Goal: Task Accomplishment & Management: Complete application form

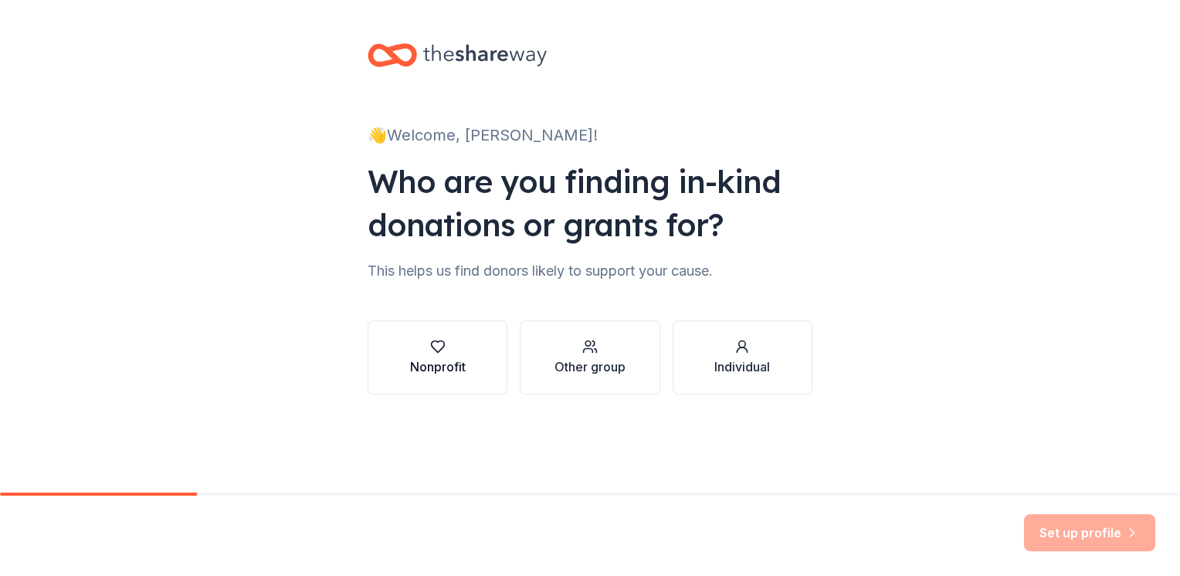
click at [429, 364] on div "Nonprofit" at bounding box center [438, 367] width 56 height 19
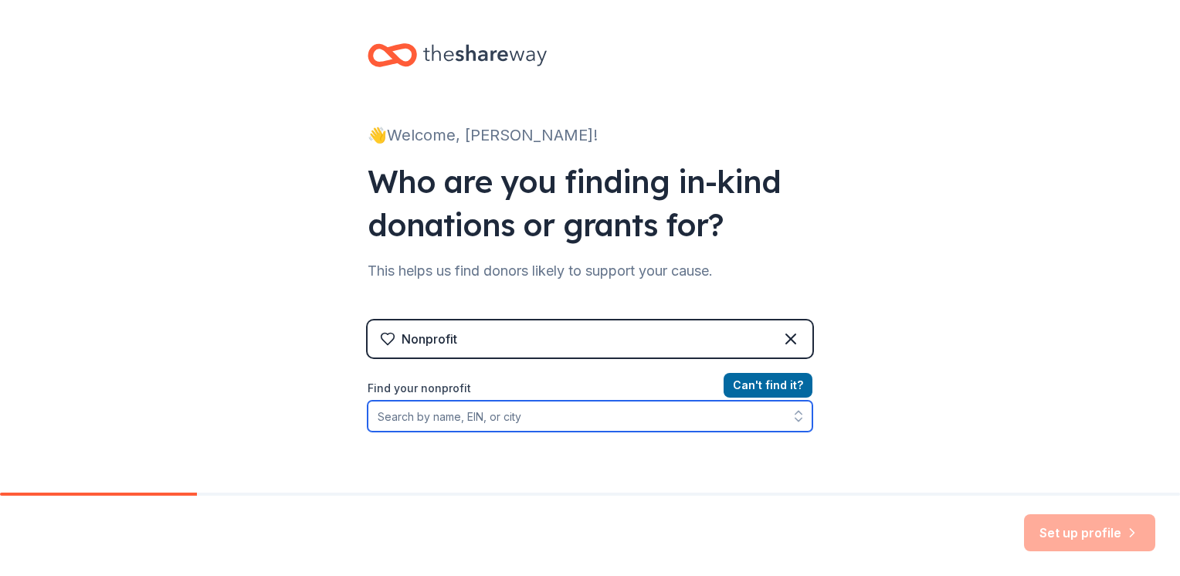
click at [527, 427] on input "Find your nonprofit" at bounding box center [590, 416] width 445 height 31
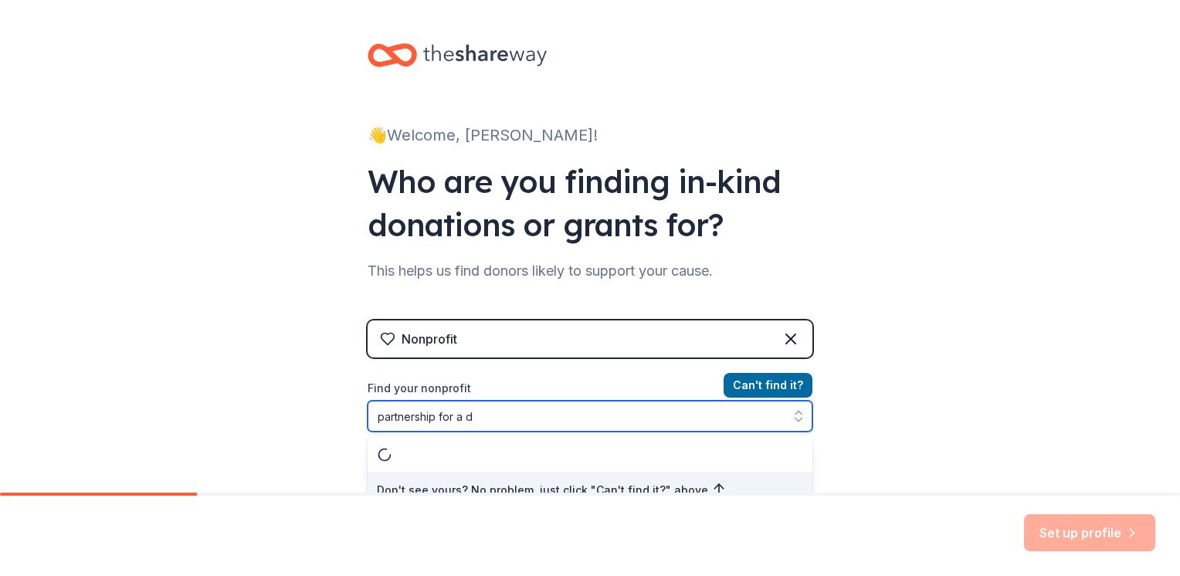
scroll to position [15, 0]
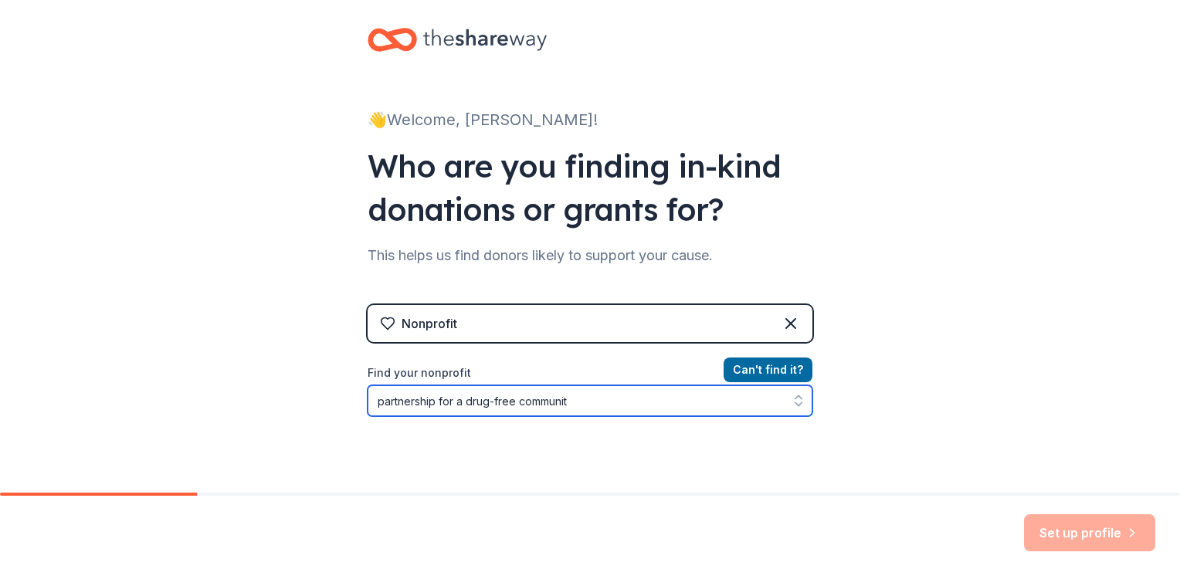
type input "partnership for a drug-free community"
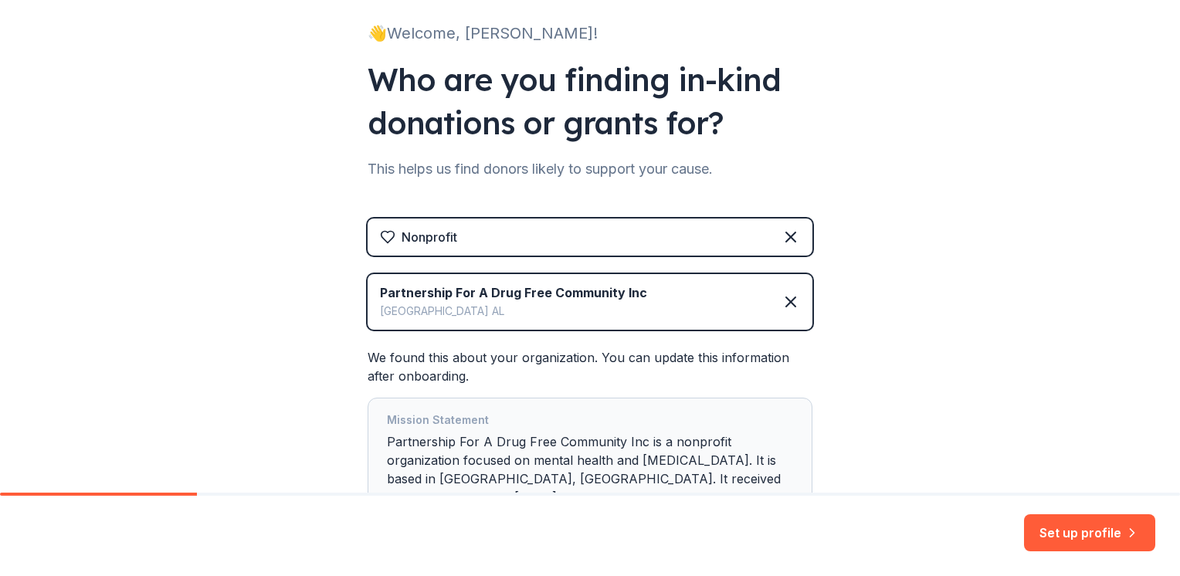
scroll to position [206, 0]
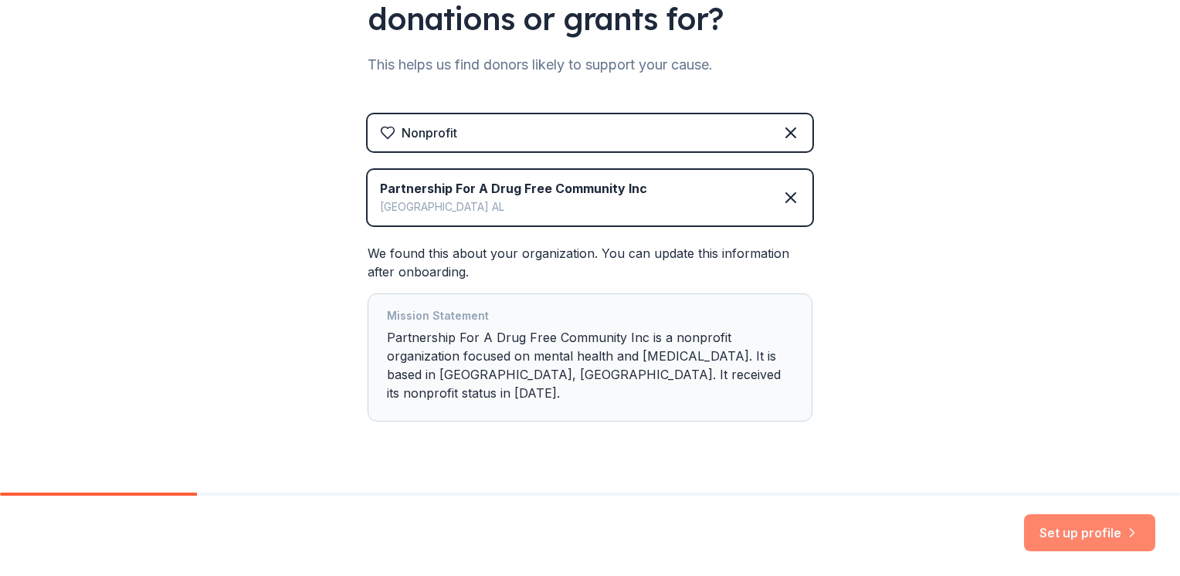
click at [1060, 527] on button "Set up profile" at bounding box center [1089, 532] width 131 height 37
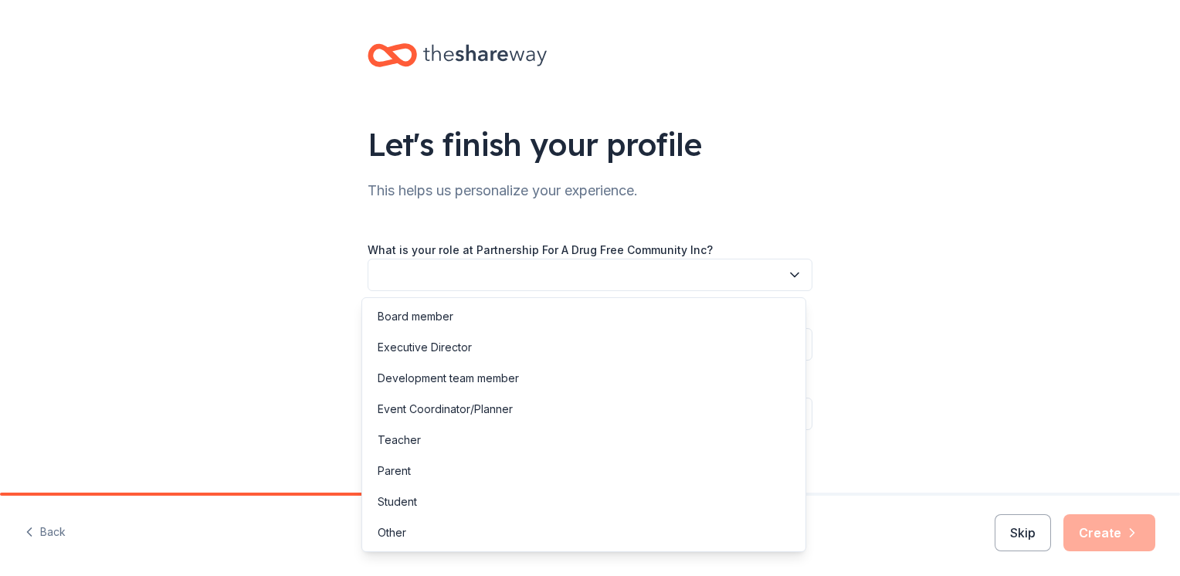
click at [538, 280] on button "button" at bounding box center [590, 275] width 445 height 32
click at [393, 538] on div "Other" at bounding box center [392, 533] width 29 height 19
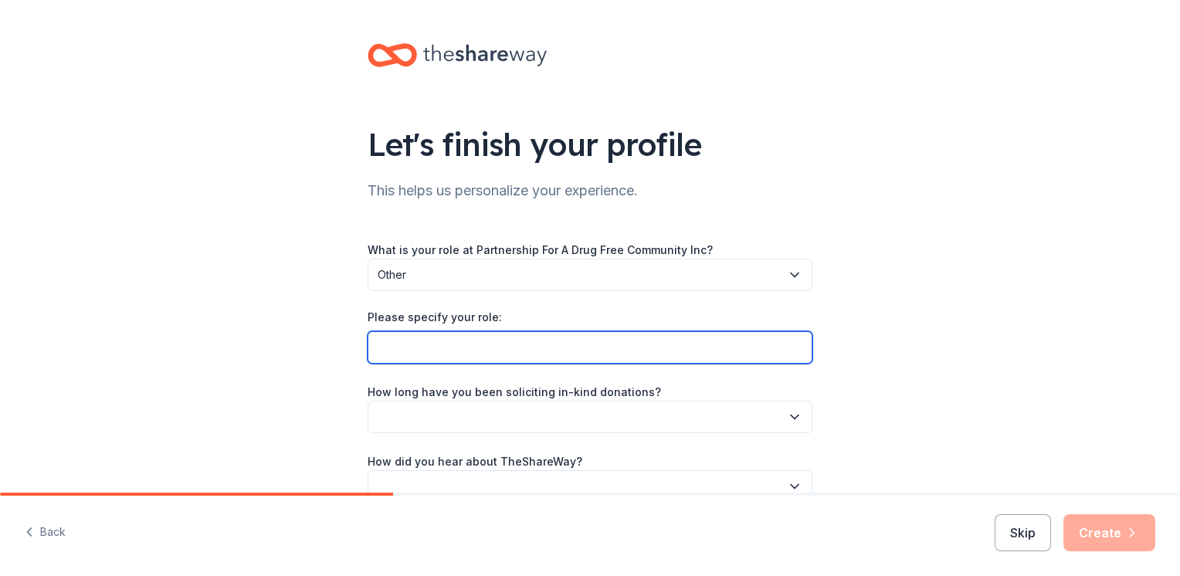
click at [497, 344] on input "Please specify your role:" at bounding box center [590, 347] width 445 height 32
type input "Executive Assistant to the Executive Director"
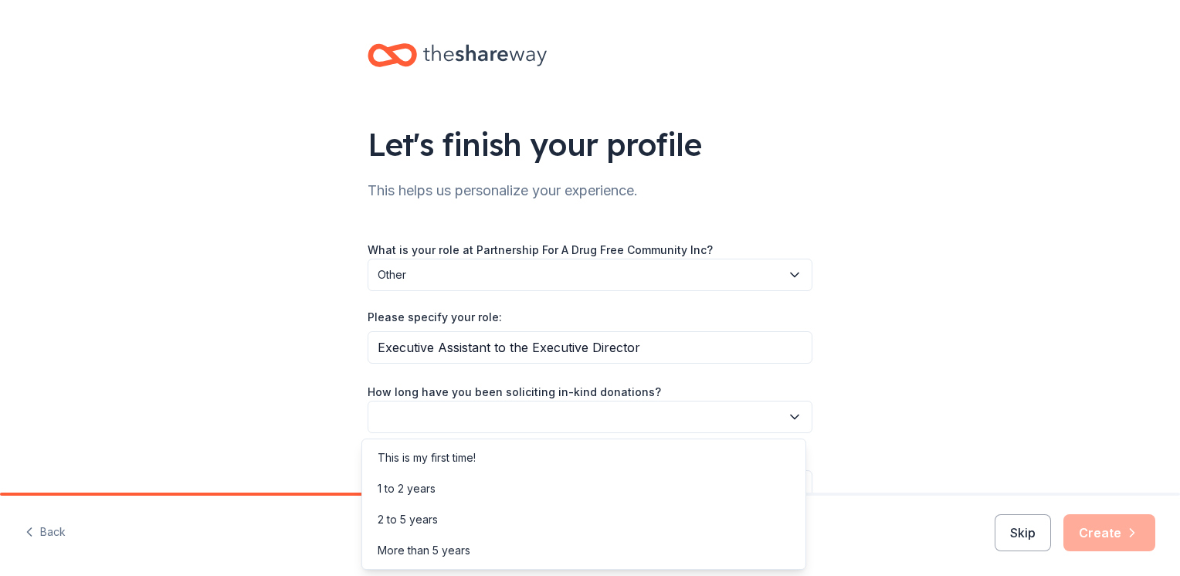
click at [498, 422] on button "button" at bounding box center [590, 417] width 445 height 32
click at [432, 487] on div "1 to 2 years" at bounding box center [407, 489] width 58 height 19
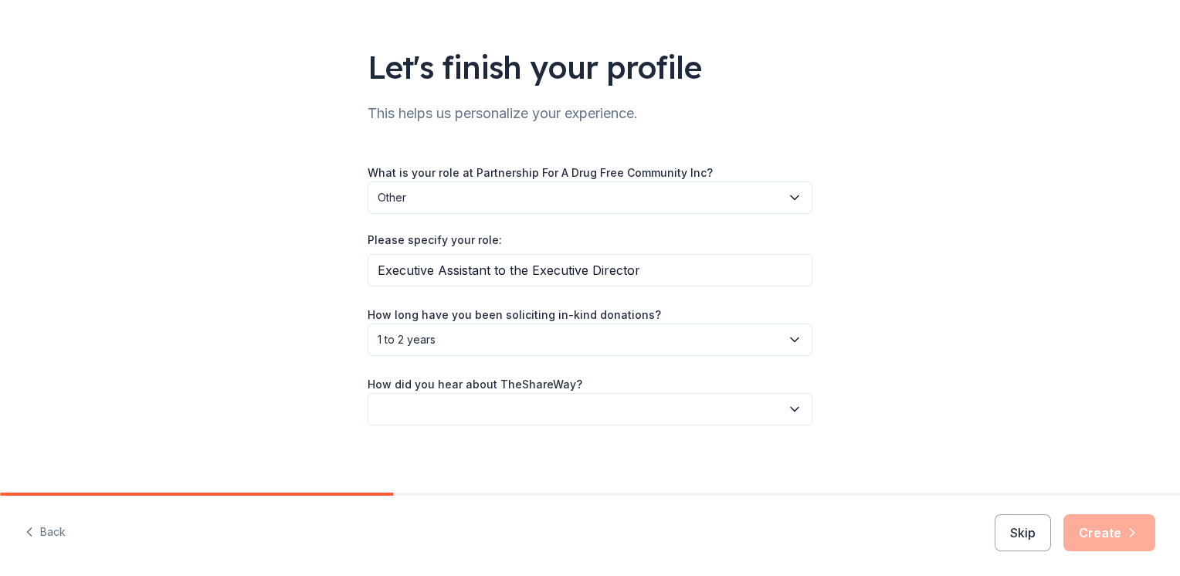
scroll to position [83, 0]
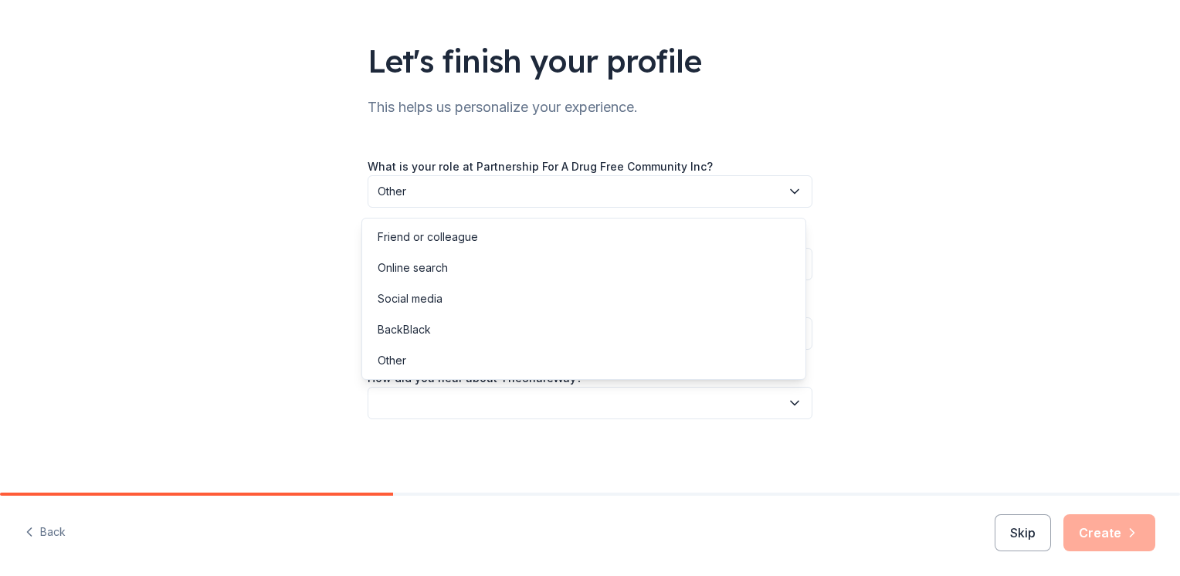
click at [787, 399] on icon "button" at bounding box center [794, 402] width 15 height 15
click at [390, 364] on div "Other" at bounding box center [392, 360] width 29 height 19
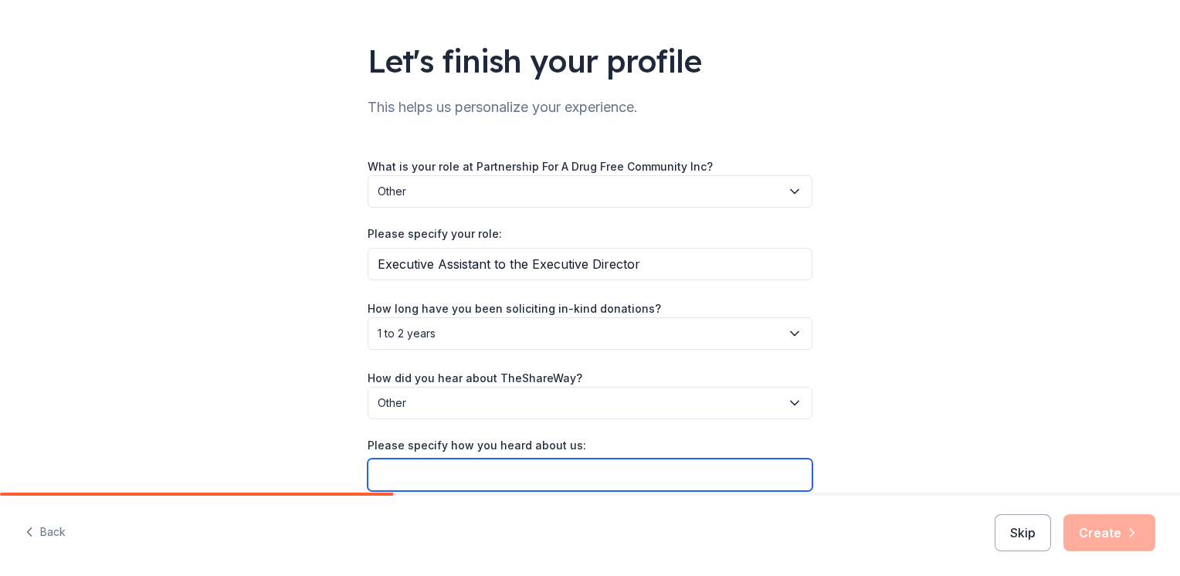
click at [432, 462] on input "Please specify how you heard about us:" at bounding box center [590, 475] width 445 height 32
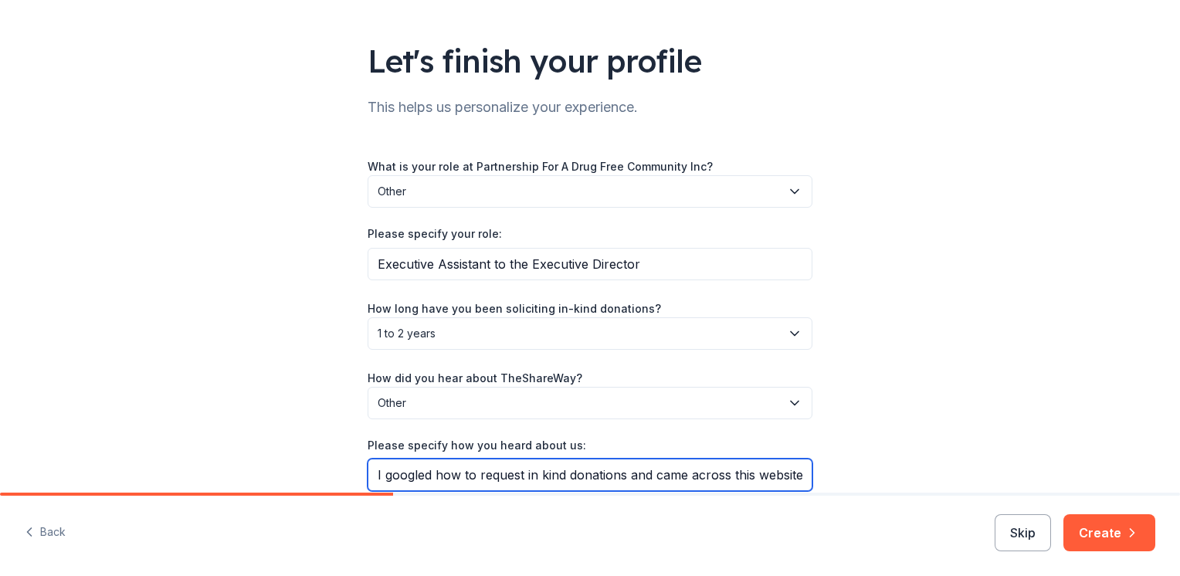
scroll to position [154, 0]
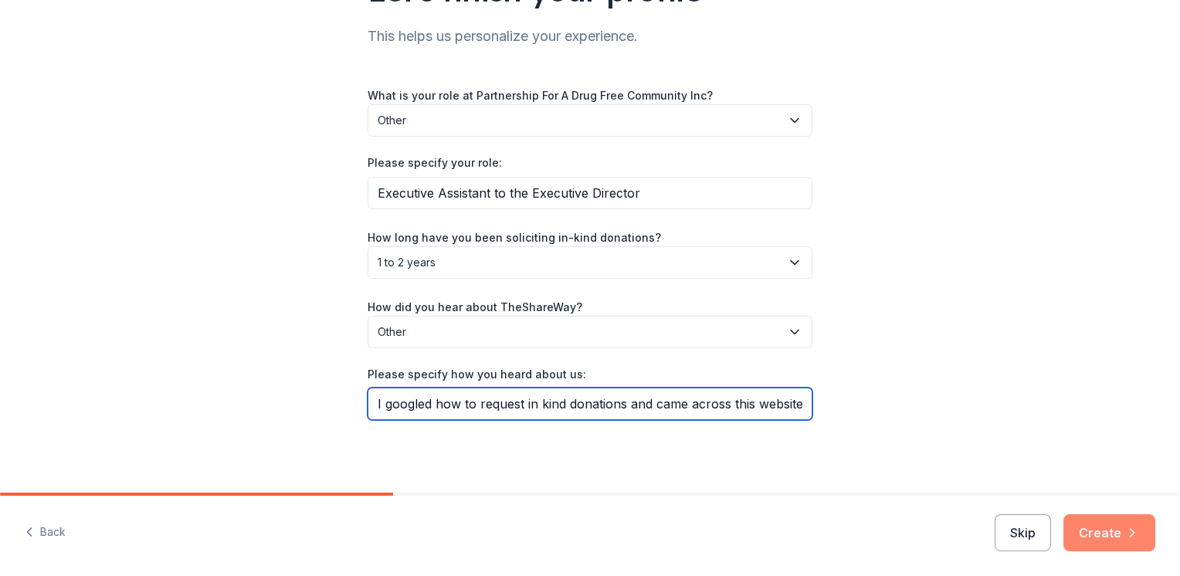
type input "I googled how to request in kind donations and came across this website"
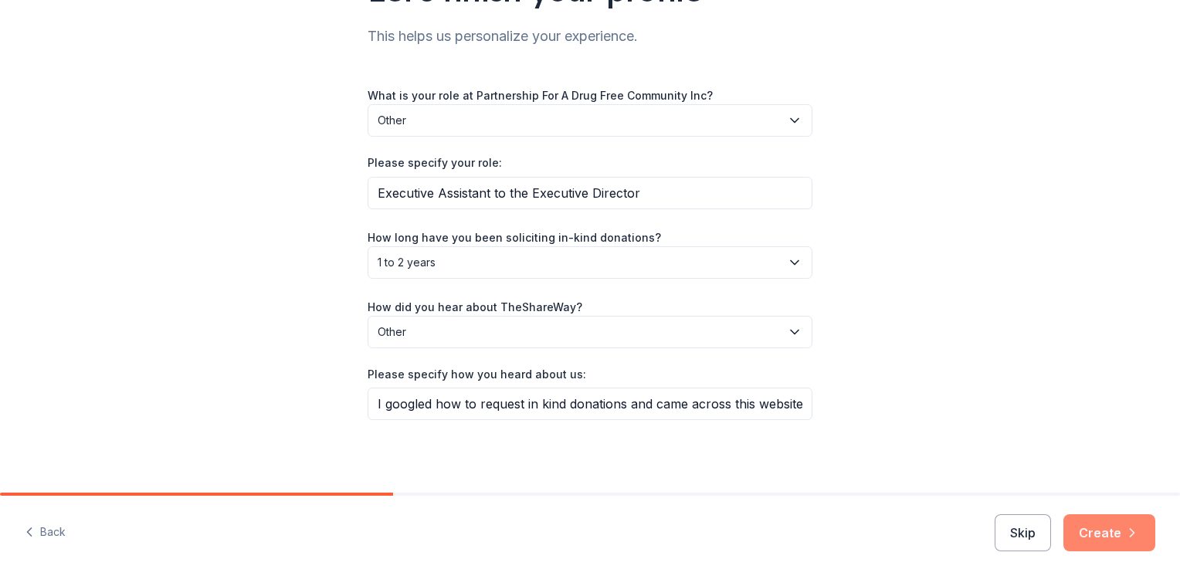
click at [1091, 526] on button "Create" at bounding box center [1109, 532] width 92 height 37
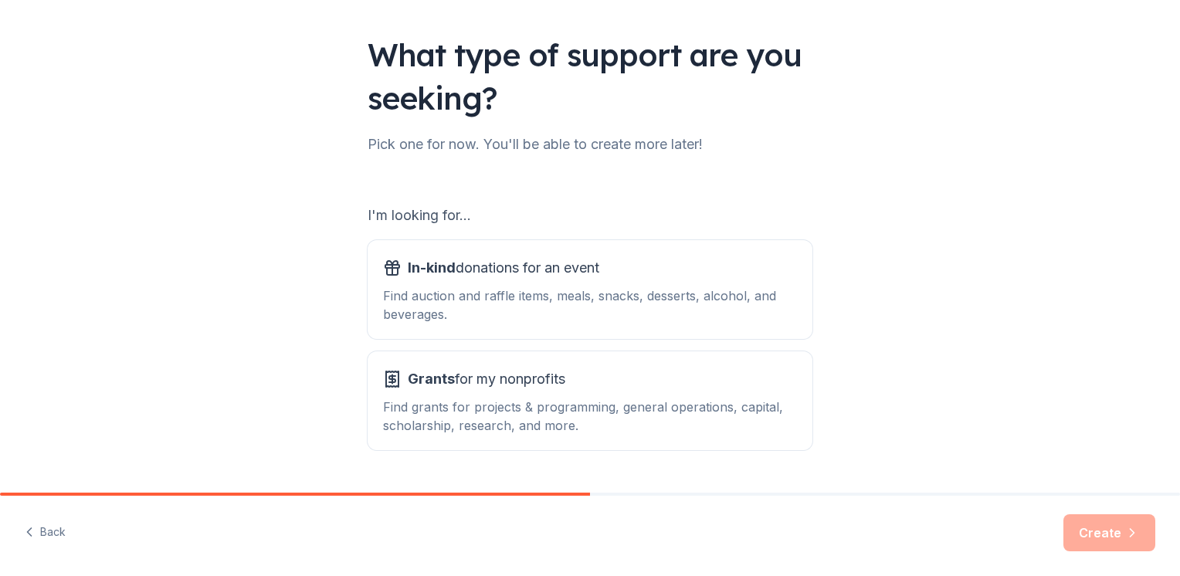
scroll to position [130, 0]
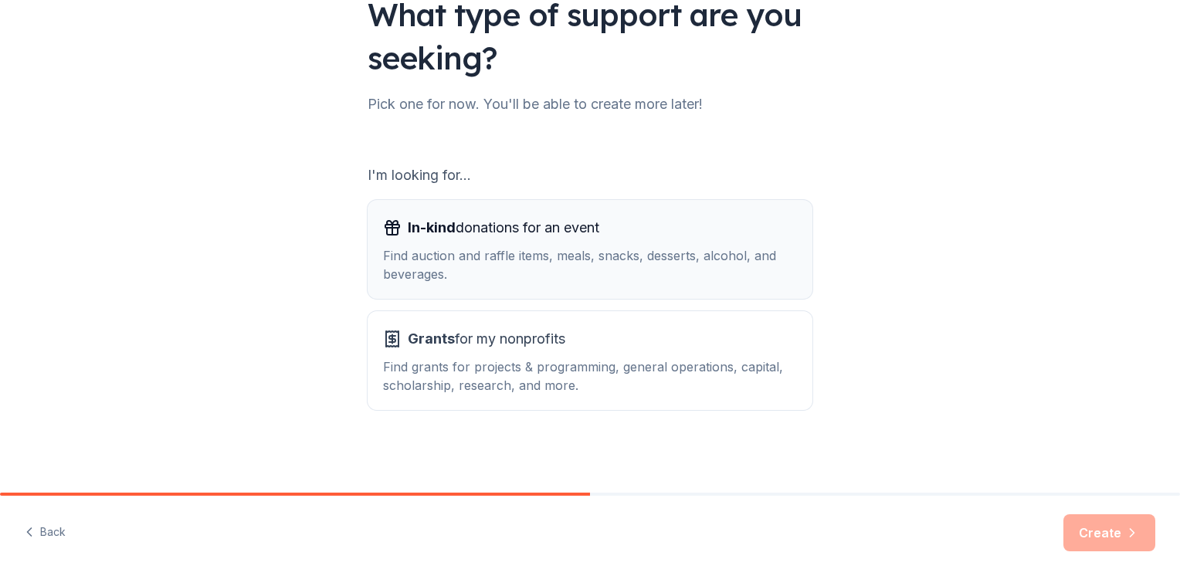
click at [467, 234] on span "In-kind donations for an event" at bounding box center [504, 227] width 192 height 25
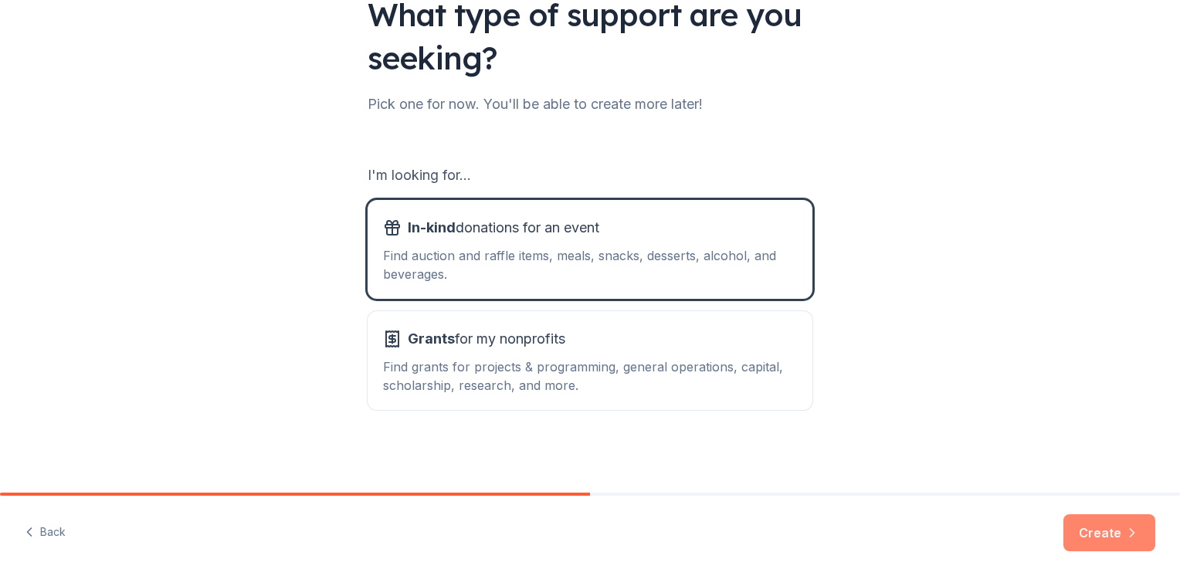
click at [1107, 526] on button "Create" at bounding box center [1109, 532] width 92 height 37
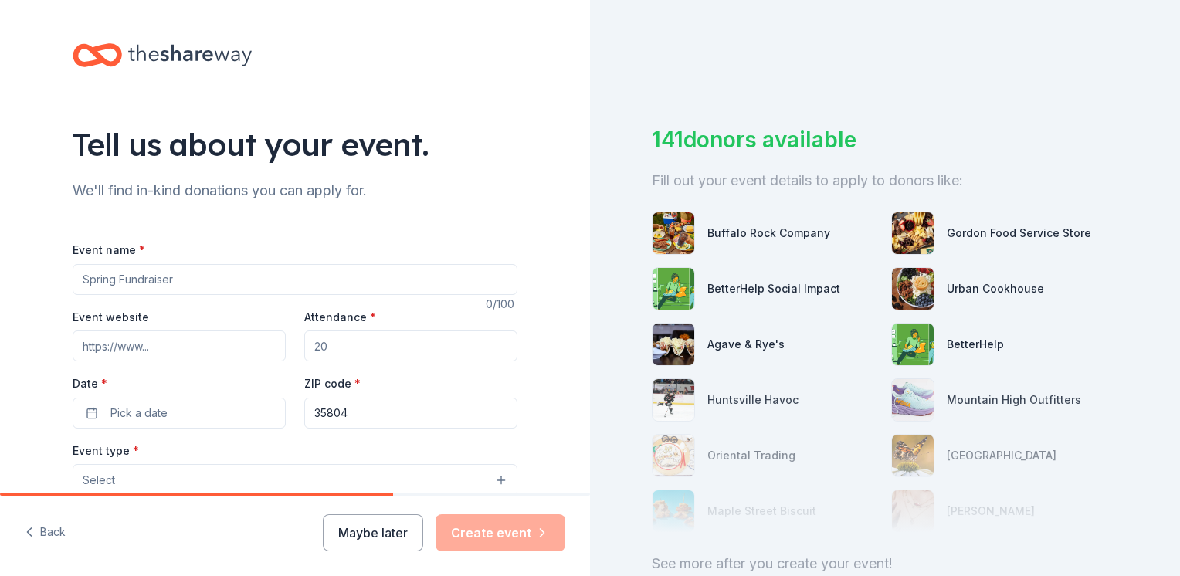
click at [151, 281] on input "Event name *" at bounding box center [295, 279] width 445 height 31
type input "Halloween Festivities"
click at [325, 348] on input "Attendance *" at bounding box center [410, 346] width 213 height 31
type input "100"
click at [191, 421] on button "Pick a date" at bounding box center [179, 413] width 213 height 31
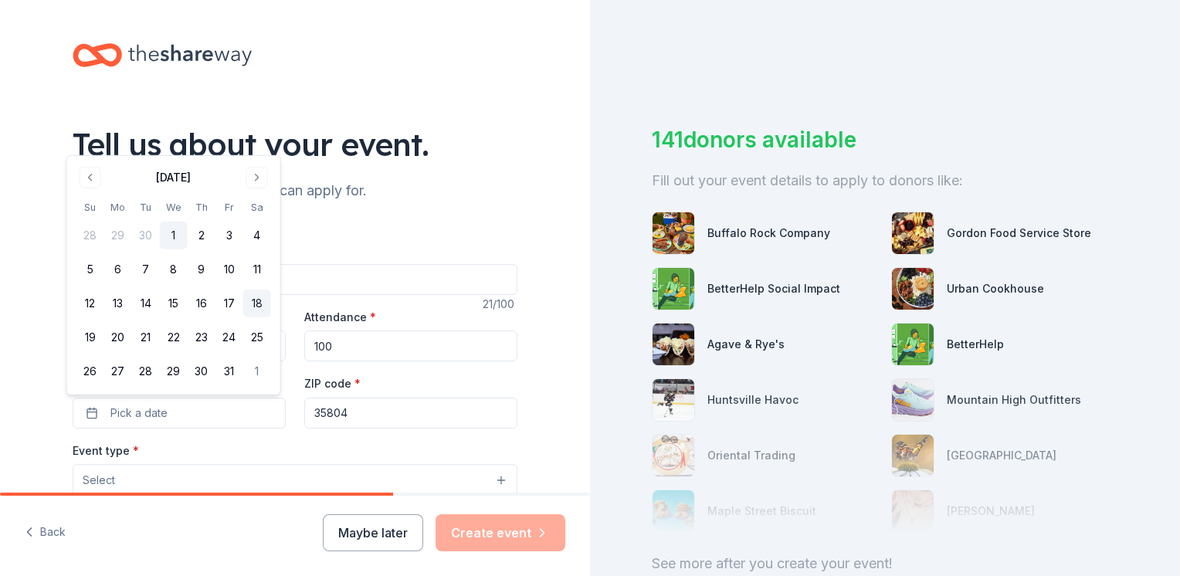
click at [253, 302] on button "18" at bounding box center [257, 304] width 28 height 28
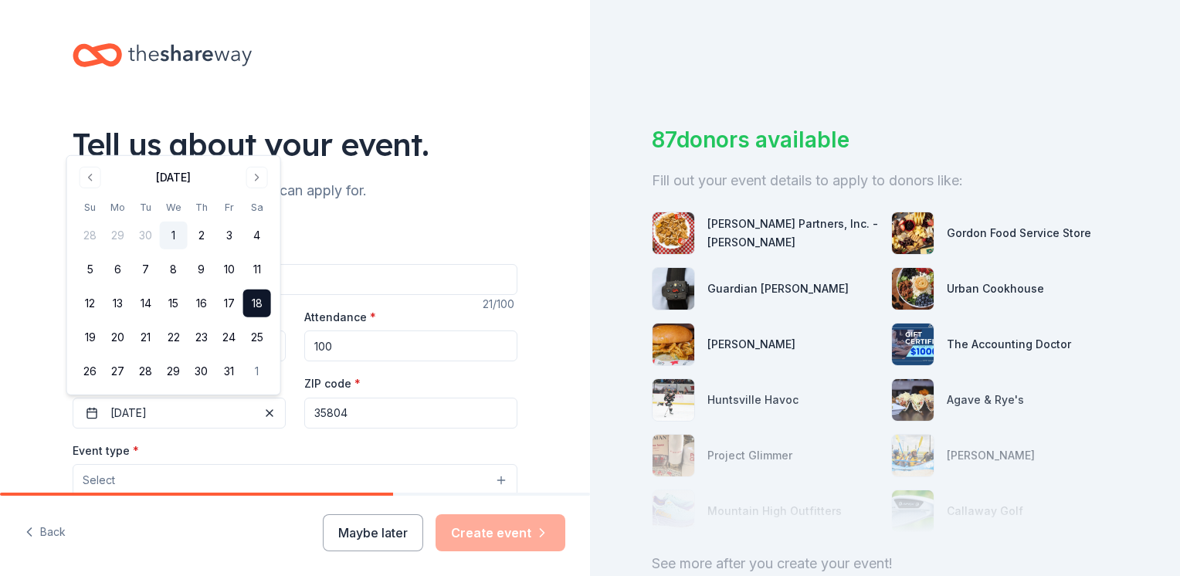
click at [175, 443] on div "Event type * Select" at bounding box center [295, 469] width 445 height 56
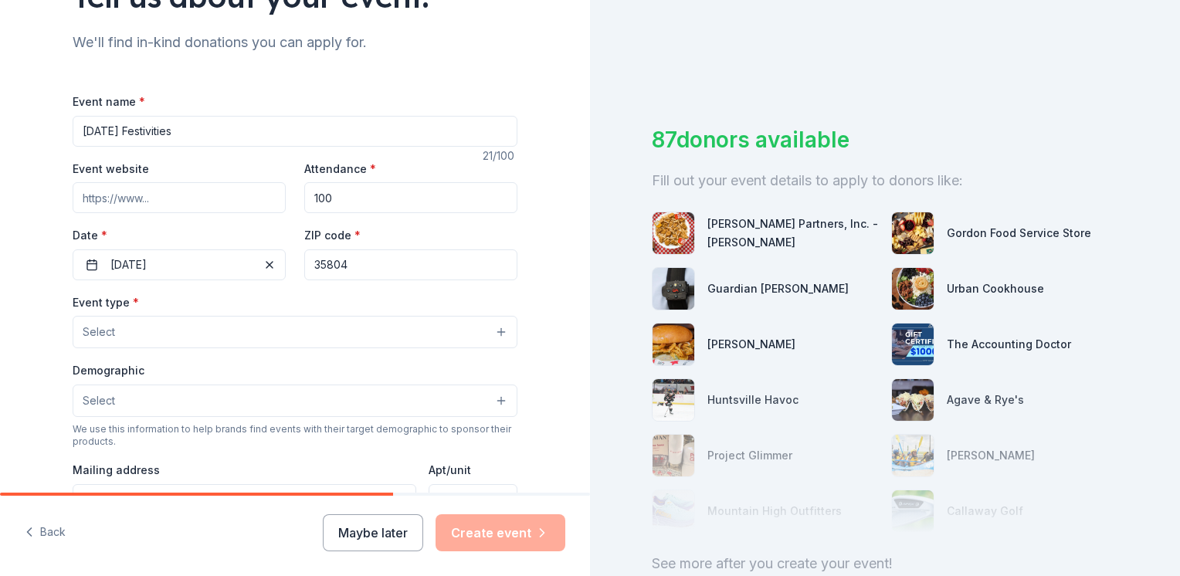
scroll to position [148, 0]
click at [494, 333] on button "Select" at bounding box center [295, 332] width 445 height 32
click at [493, 333] on button "Select" at bounding box center [295, 332] width 445 height 32
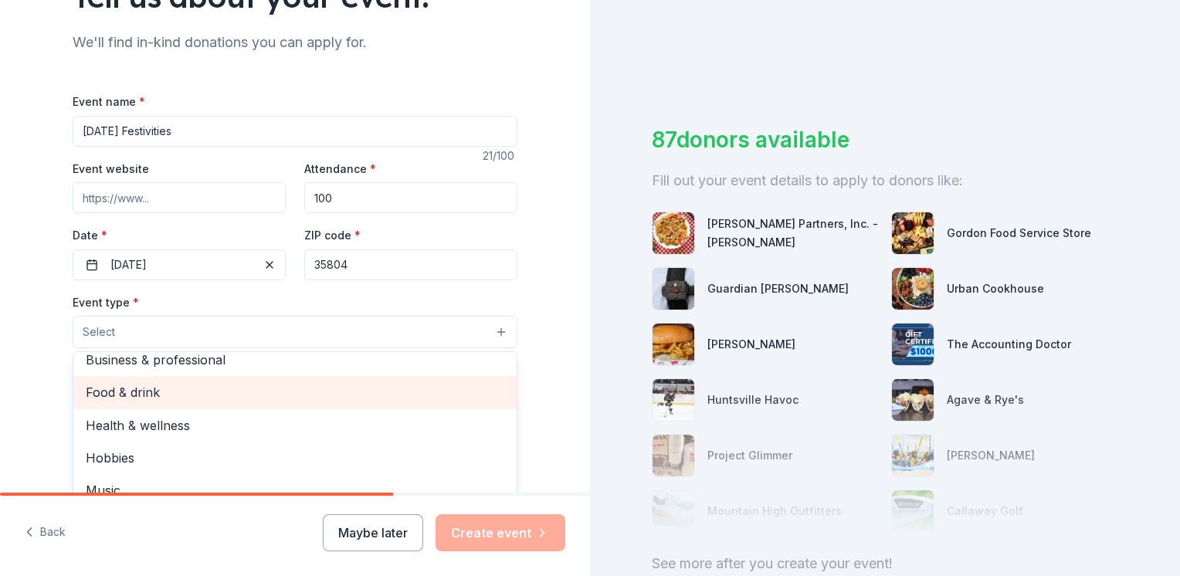
click at [412, 389] on span "Food & drink" at bounding box center [295, 392] width 419 height 20
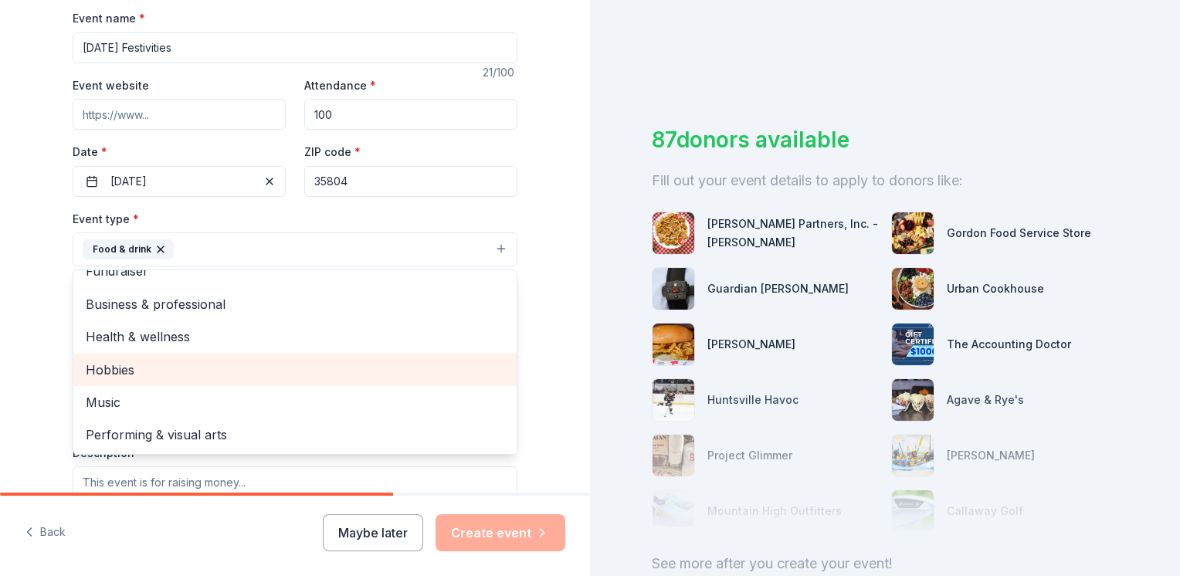
scroll to position [234, 0]
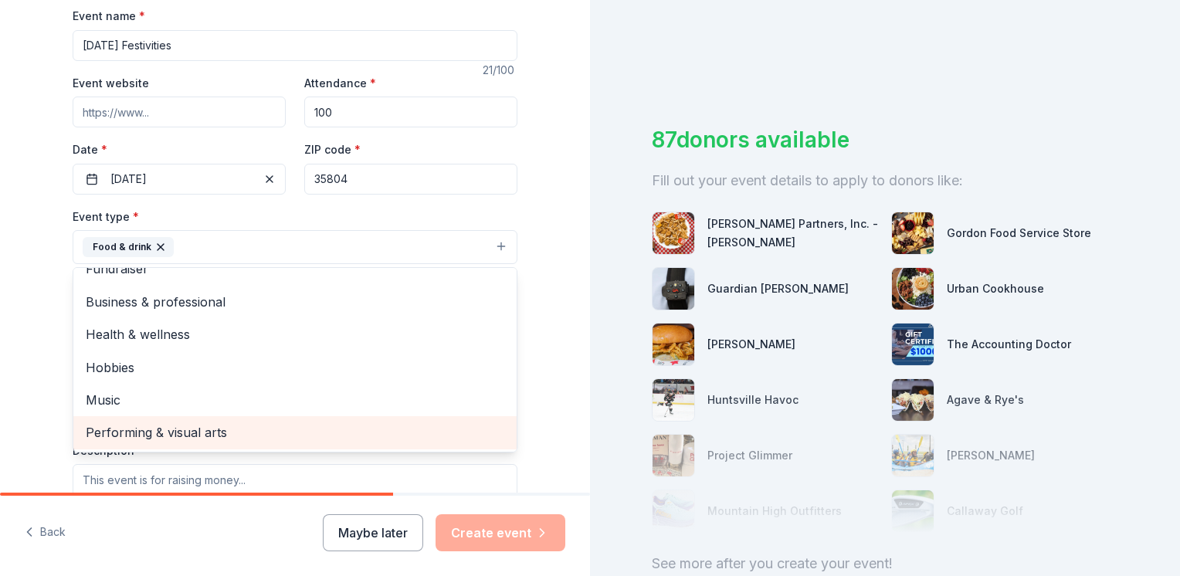
click at [270, 435] on span "Performing & visual arts" at bounding box center [295, 432] width 419 height 20
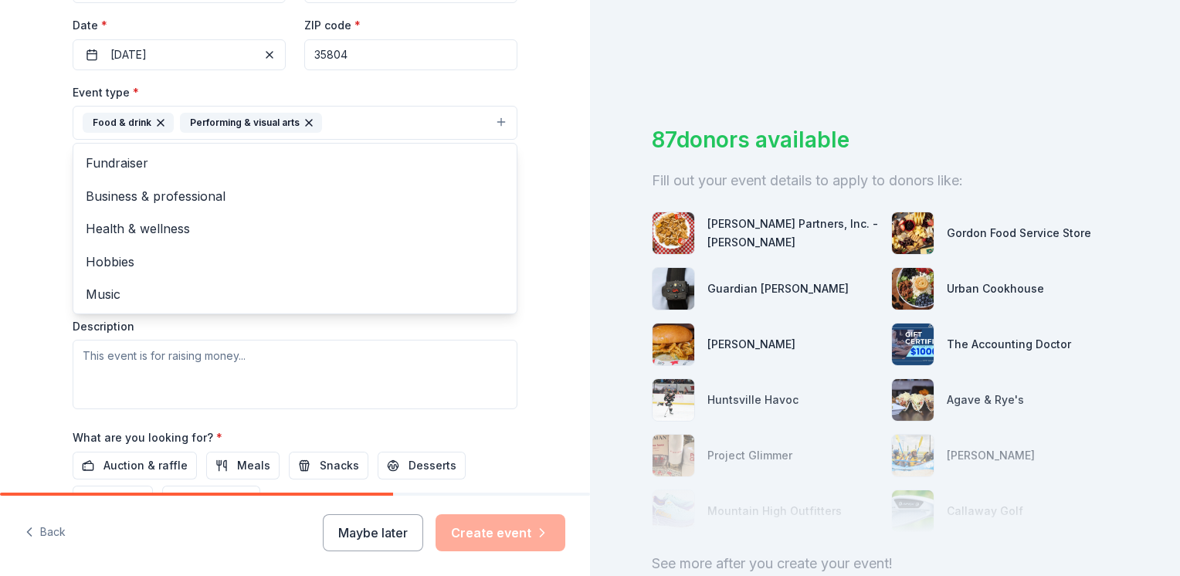
scroll to position [360, 0]
click at [118, 352] on div "Event type * Food & drink Performing & visual arts Fundraiser Business & profes…" at bounding box center [295, 244] width 445 height 327
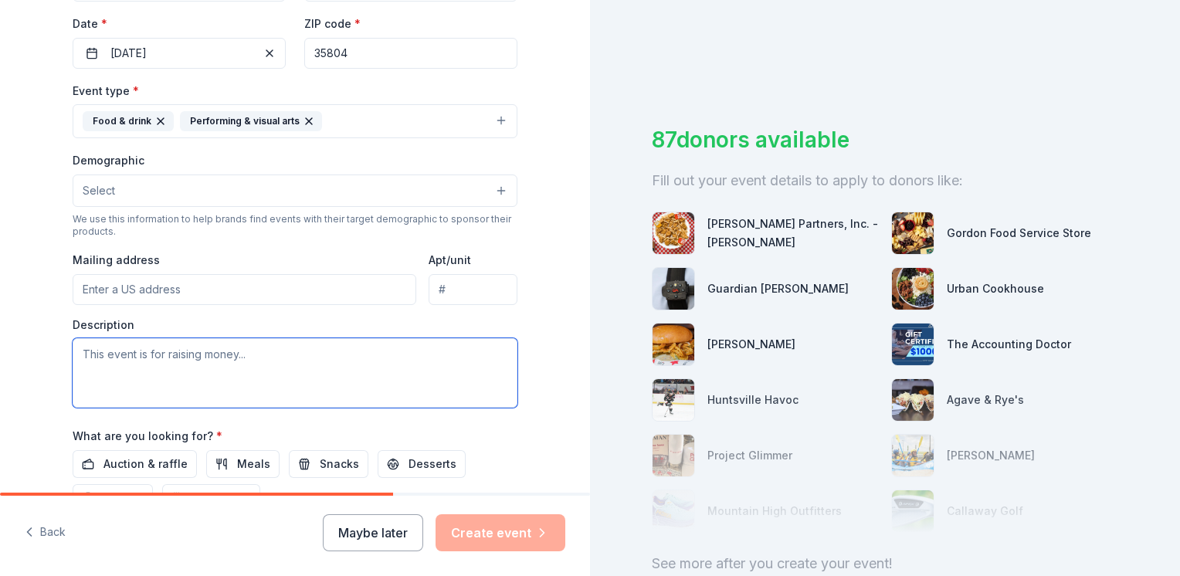
click at [118, 352] on textarea at bounding box center [295, 373] width 445 height 70
type textarea "T"
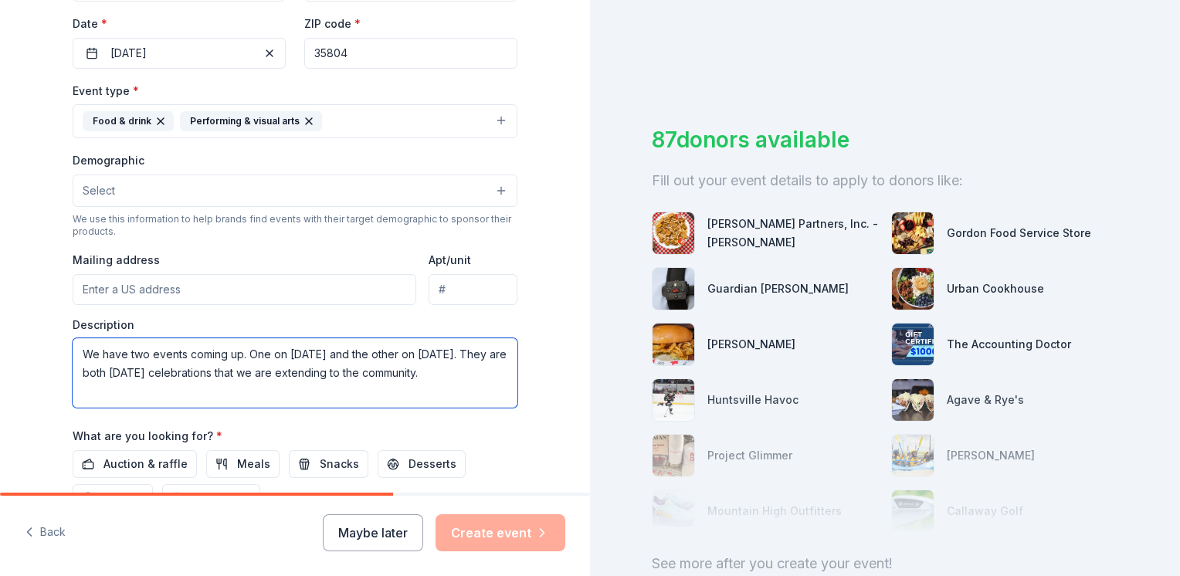
click at [347, 353] on textarea "We have two events coming up. One on October 18th and the other on Oct. 31st. T…" at bounding box center [295, 373] width 445 height 70
click at [271, 371] on textarea "We have two events coming up. One on October 18th, with the Huntsville Police D…" at bounding box center [295, 373] width 445 height 70
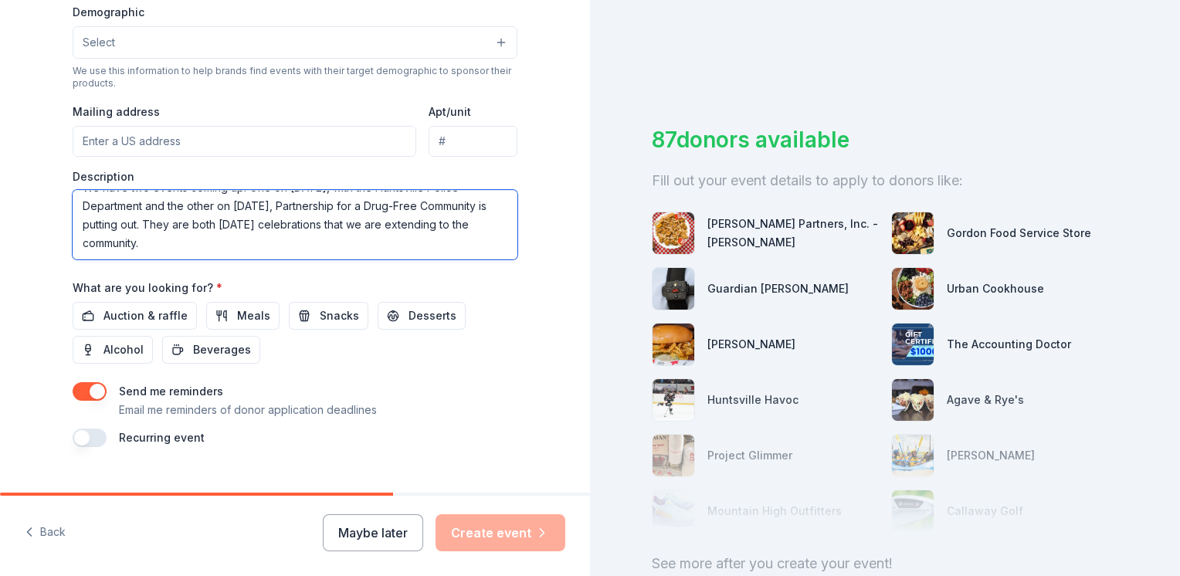
scroll to position [509, 0]
type textarea "We have two events coming up. One on October 18th, with the Huntsville Police D…"
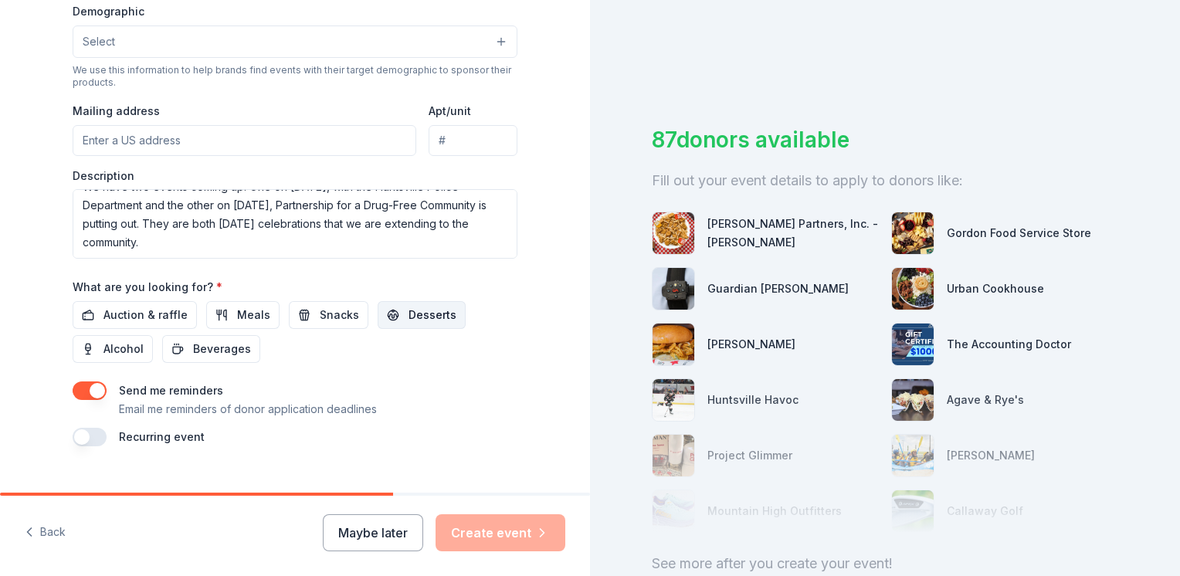
click at [388, 316] on button "Desserts" at bounding box center [422, 315] width 88 height 28
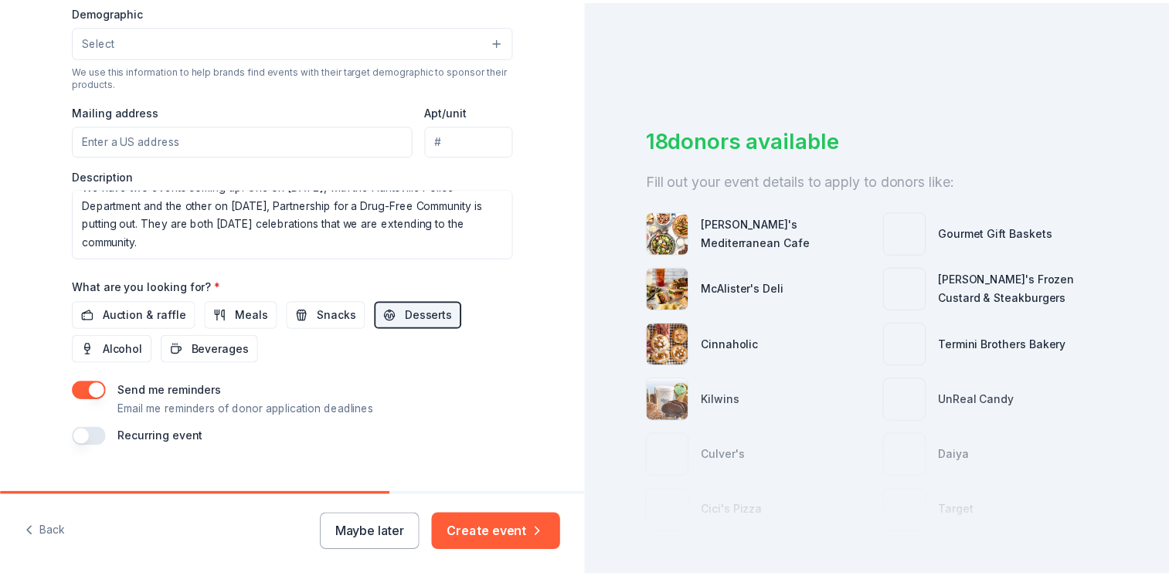
scroll to position [536, 0]
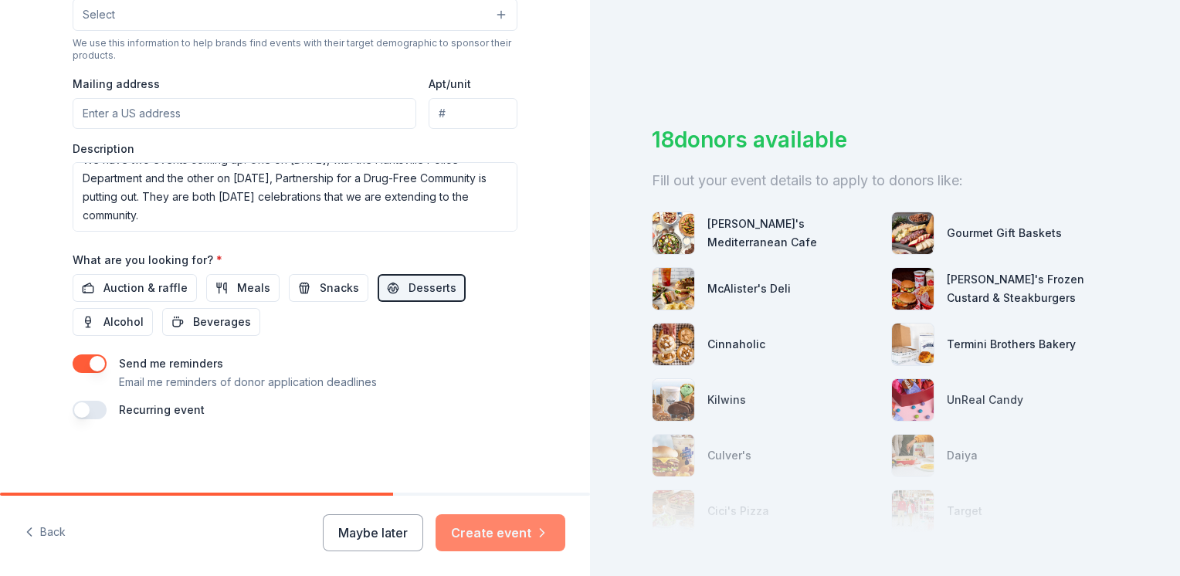
click at [477, 527] on button "Create event" at bounding box center [501, 532] width 130 height 37
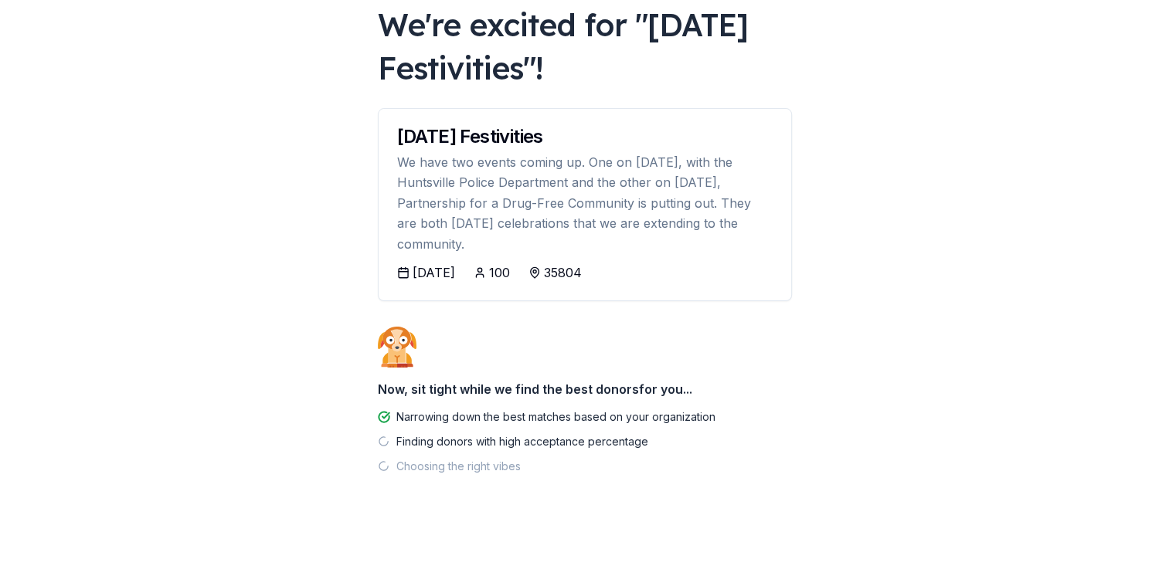
scroll to position [96, 0]
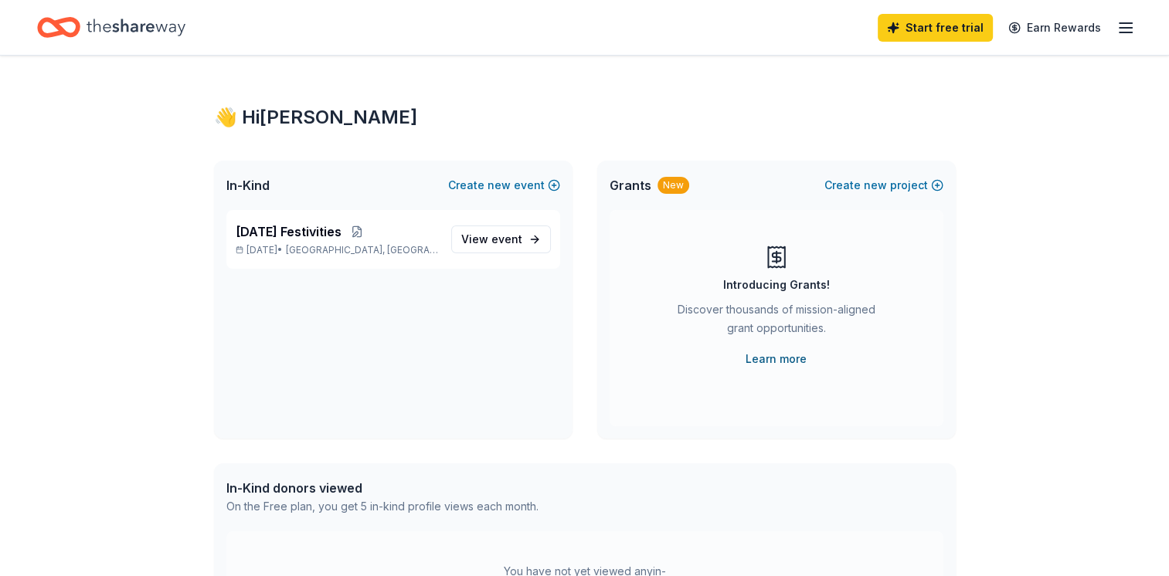
click at [787, 363] on link "Learn more" at bounding box center [775, 359] width 61 height 19
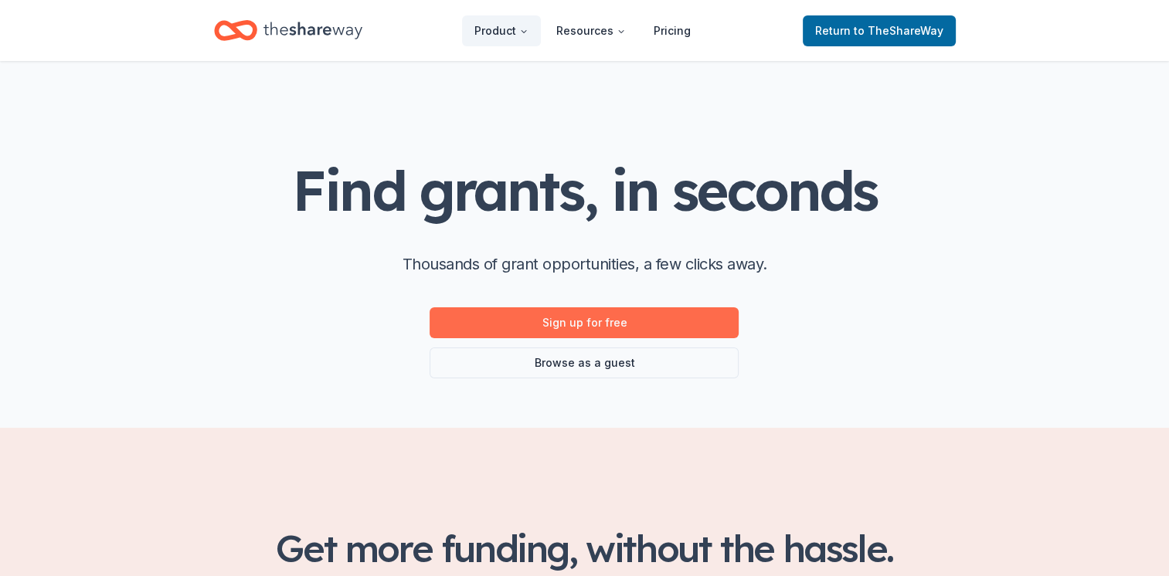
click at [626, 327] on link "Sign up for free" at bounding box center [583, 322] width 309 height 31
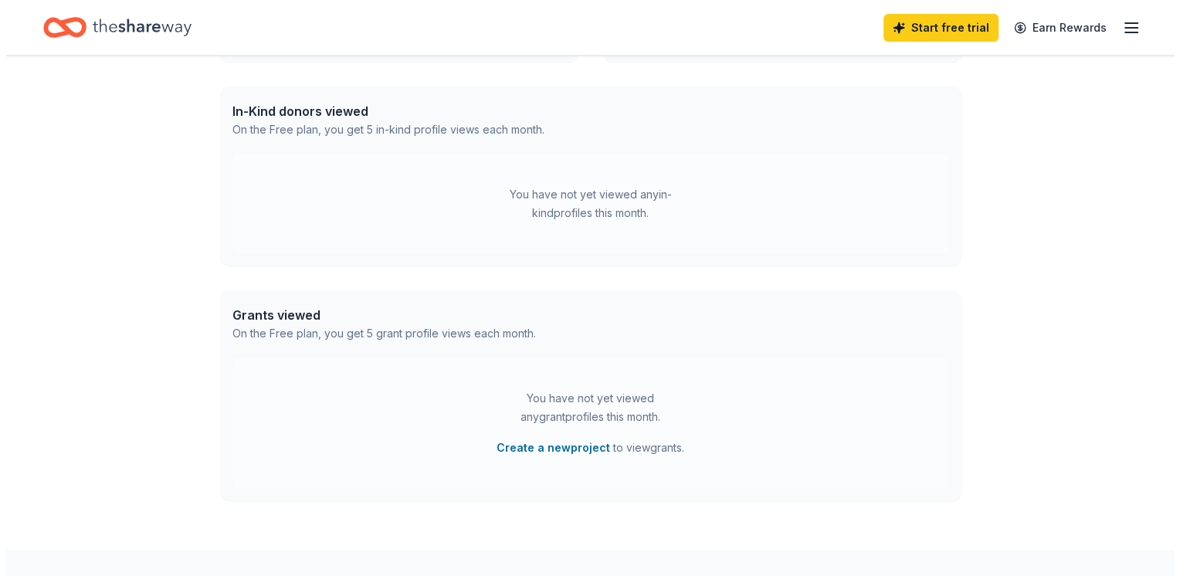
scroll to position [392, 0]
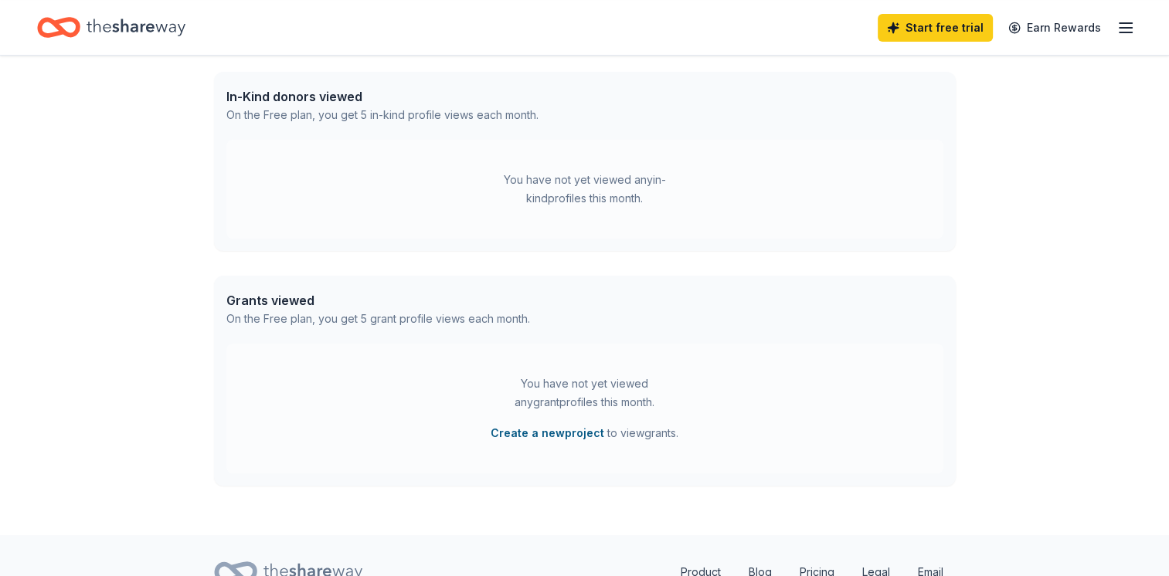
click at [539, 434] on button "Create a new project" at bounding box center [547, 433] width 114 height 19
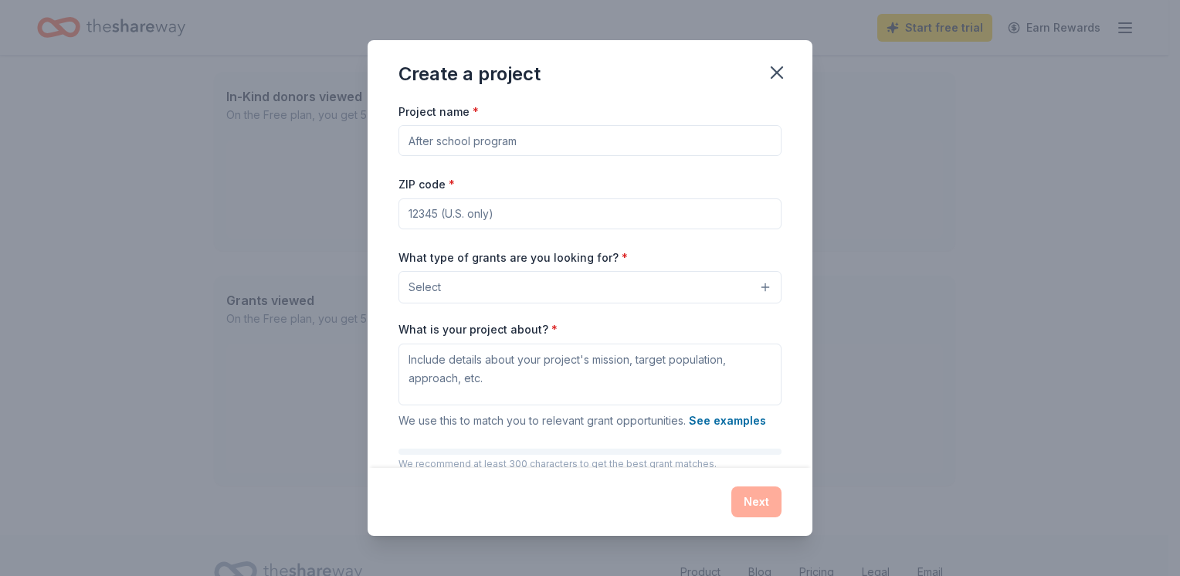
click at [508, 139] on input "Project name *" at bounding box center [590, 140] width 383 height 31
click at [752, 289] on button "Select" at bounding box center [590, 287] width 383 height 32
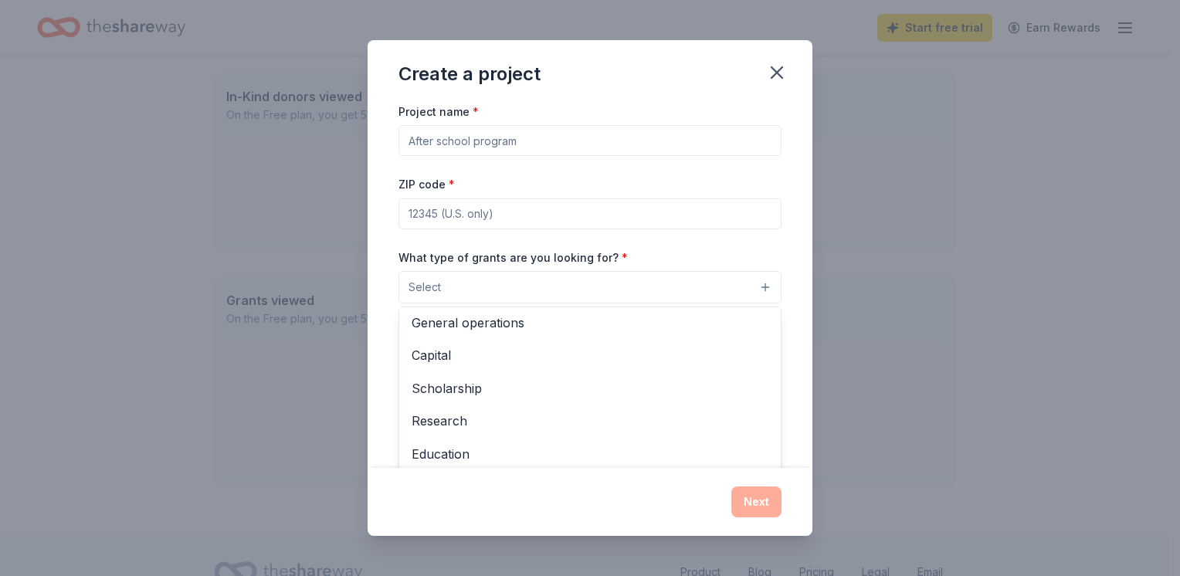
scroll to position [0, 0]
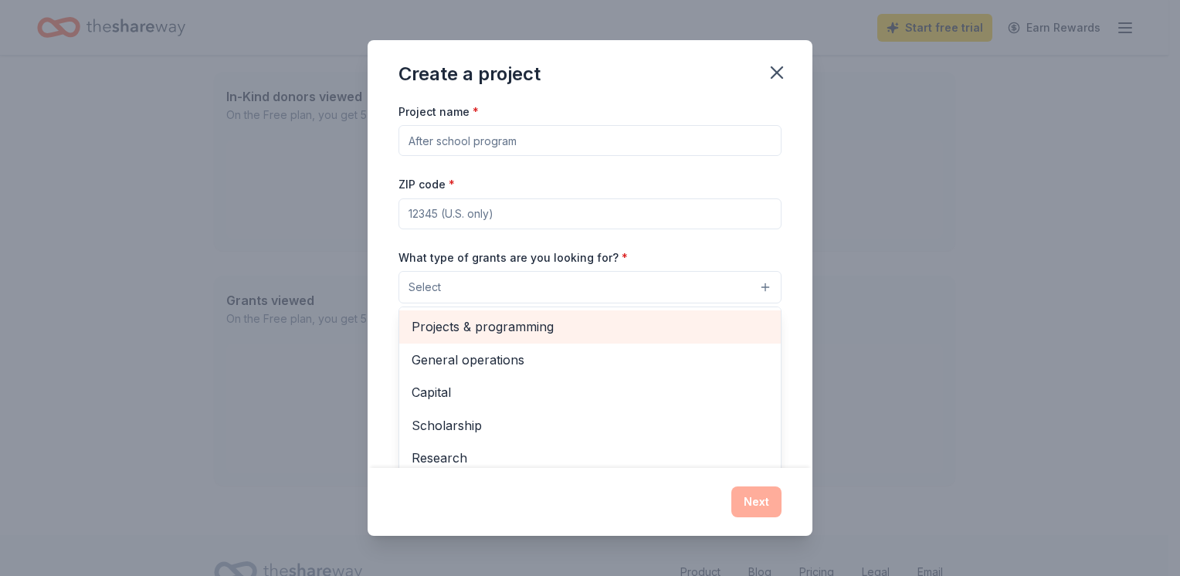
click at [593, 320] on span "Projects & programming" at bounding box center [590, 327] width 357 height 20
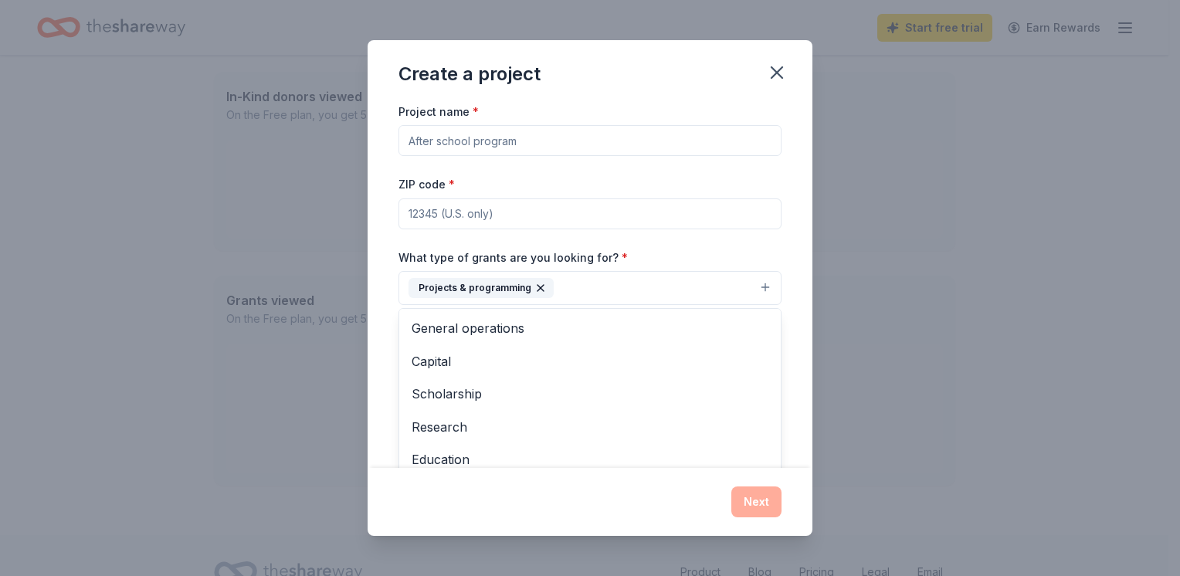
click at [513, 137] on div "Project name * ZIP code * What type of grants are you looking for? * Projects &…" at bounding box center [590, 315] width 383 height 426
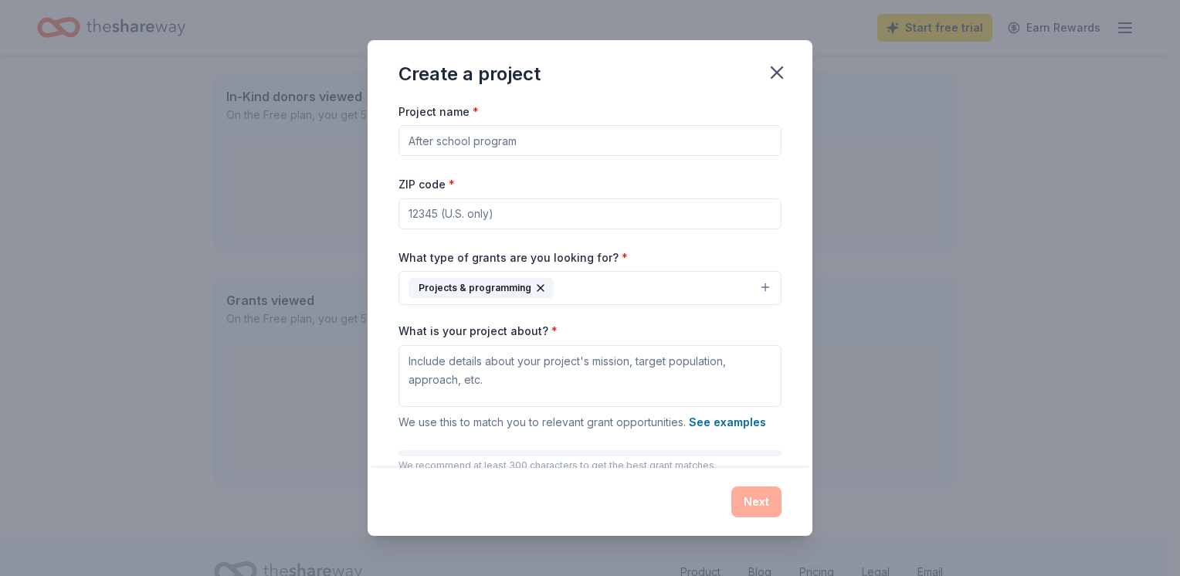
click at [481, 144] on input "Project name *" at bounding box center [590, 140] width 383 height 31
type input "Youth Program"
click at [477, 215] on input "ZIP code *" at bounding box center [590, 213] width 383 height 31
type input "35805"
click at [420, 363] on textarea "What is your project about? *" at bounding box center [590, 376] width 383 height 62
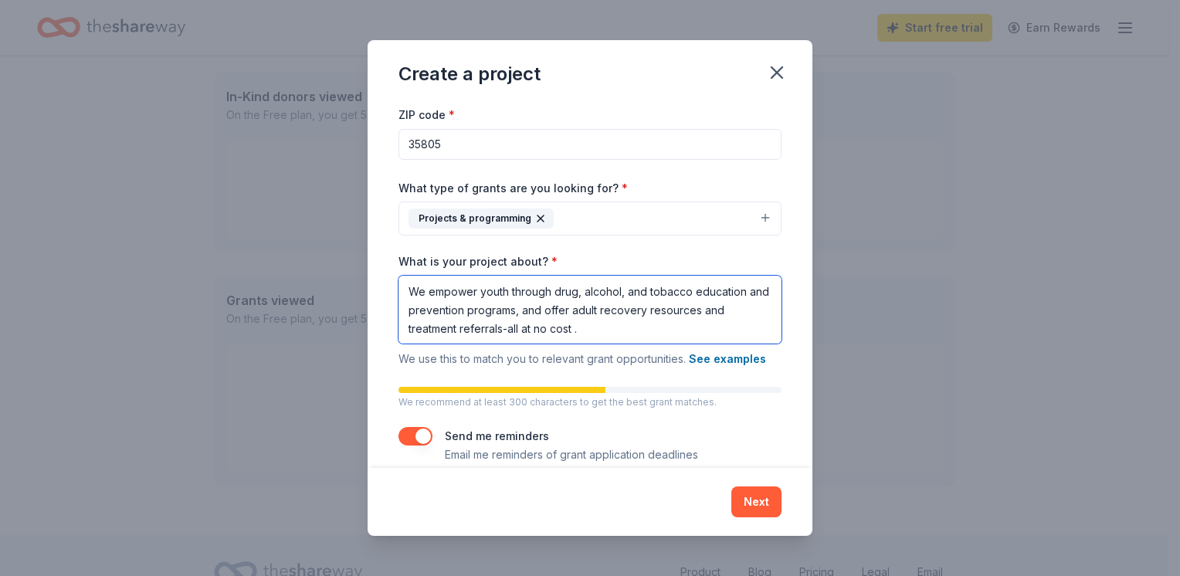
scroll to position [90, 0]
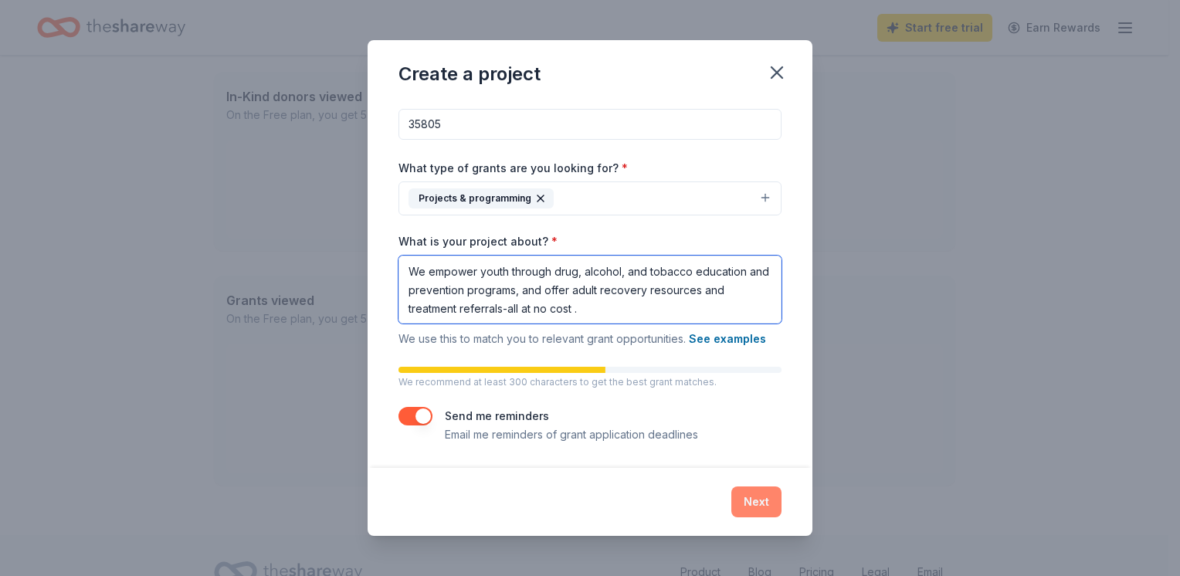
type textarea "We empower youth through drug, alcohol, and tobacco education and prevention pr…"
click at [748, 500] on button "Next" at bounding box center [756, 502] width 50 height 31
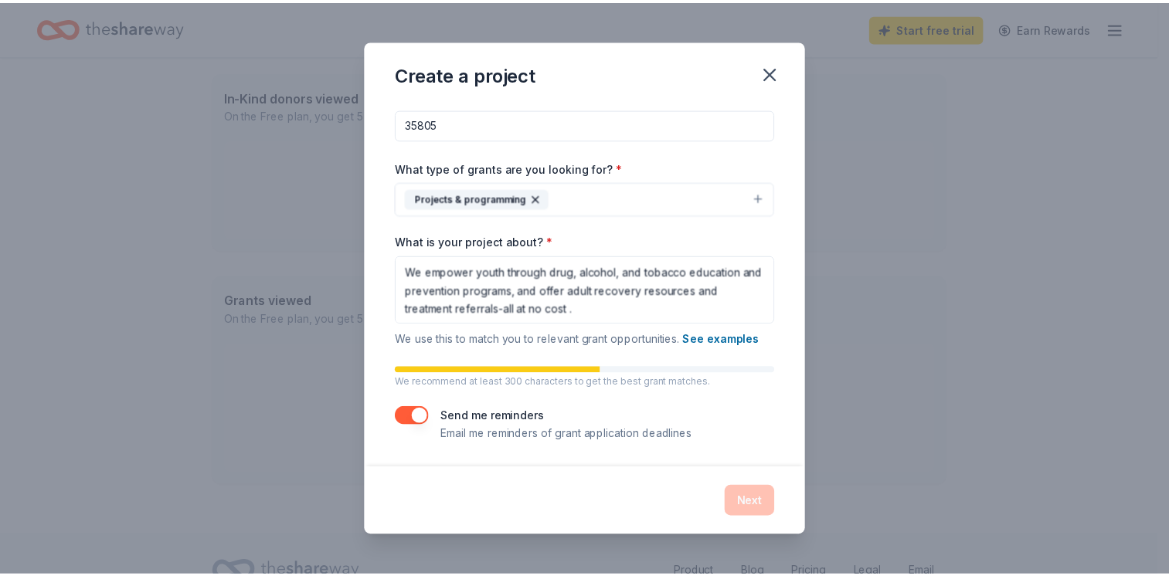
scroll to position [0, 0]
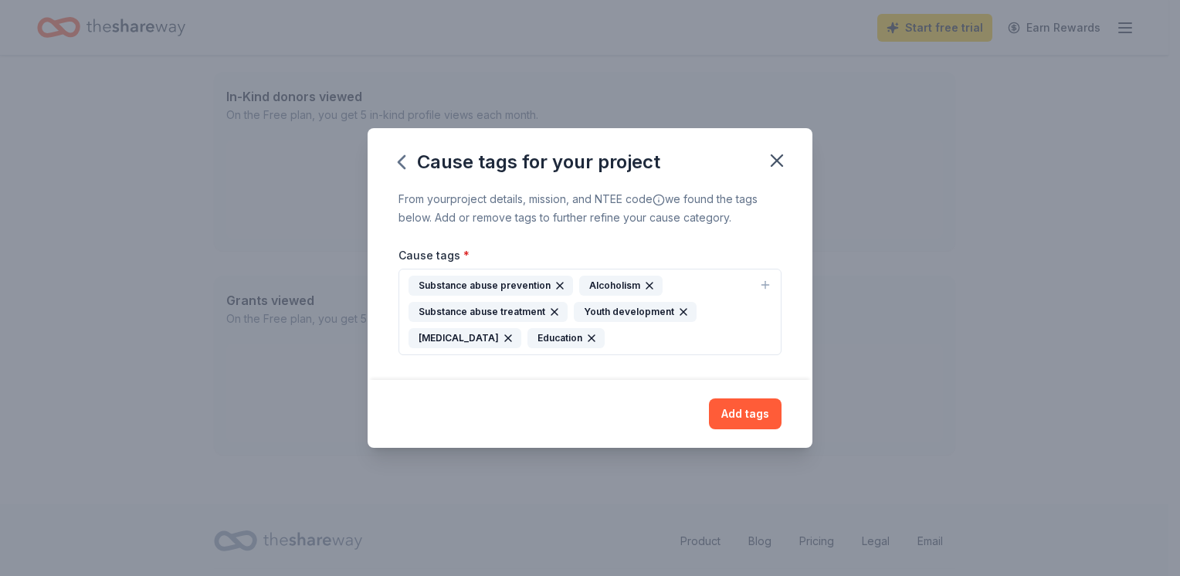
click at [513, 344] on icon "button" at bounding box center [508, 338] width 12 height 12
click at [746, 409] on button "Add tags" at bounding box center [745, 414] width 73 height 31
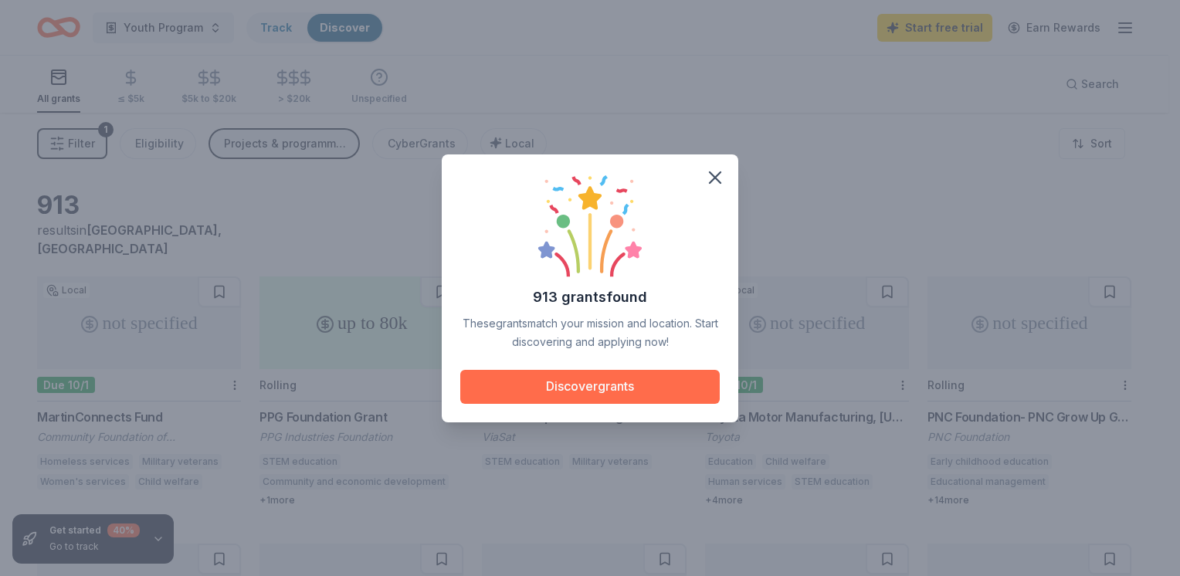
click at [660, 384] on button "Discover grants" at bounding box center [589, 387] width 259 height 34
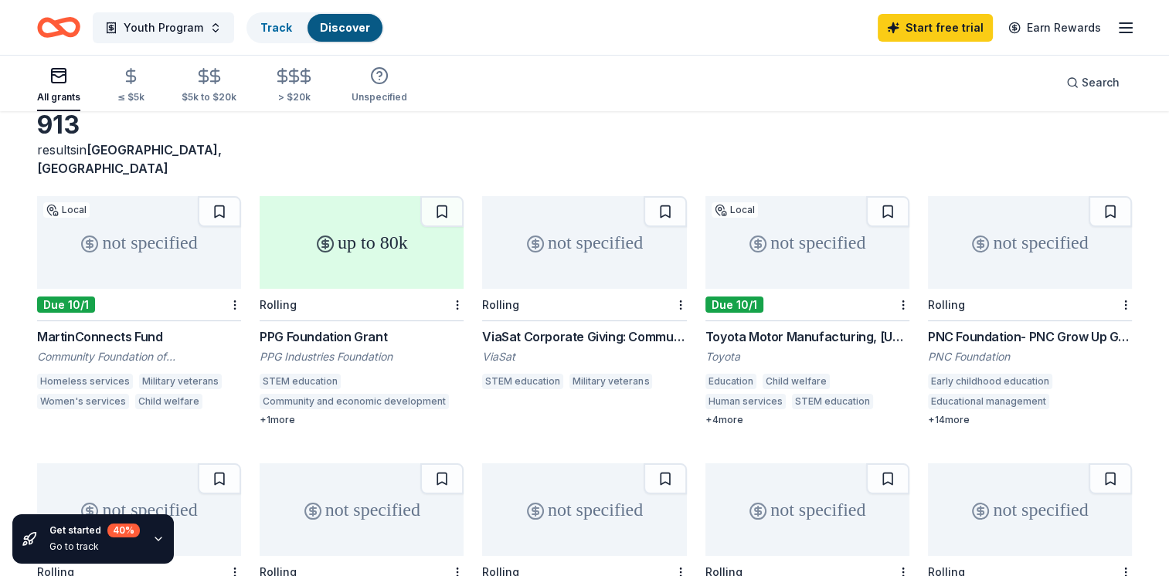
scroll to position [74, 0]
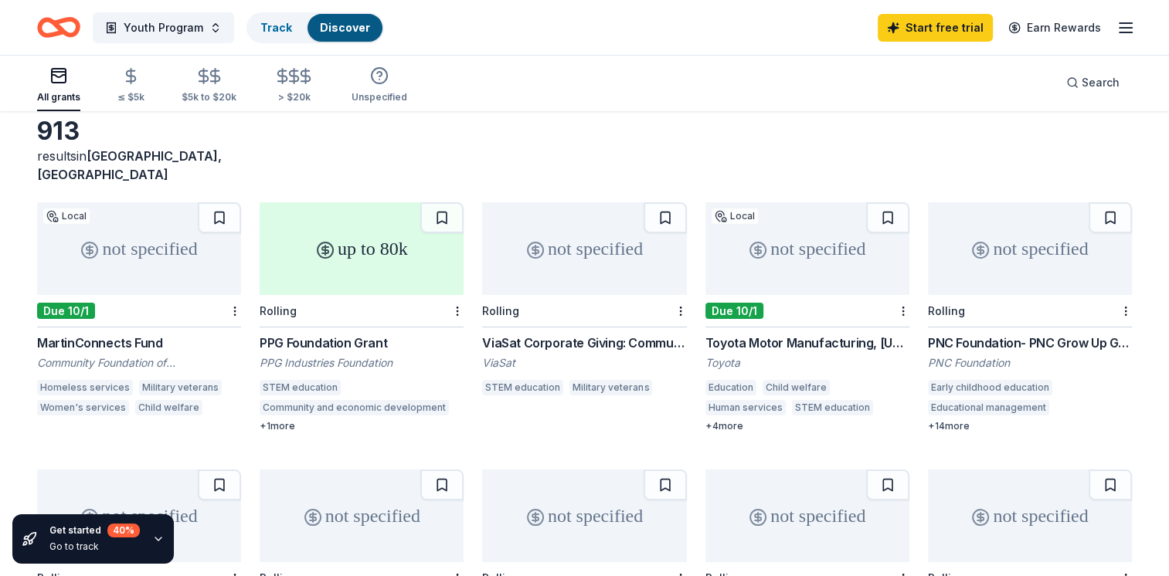
click at [816, 252] on div "not specified" at bounding box center [807, 248] width 204 height 93
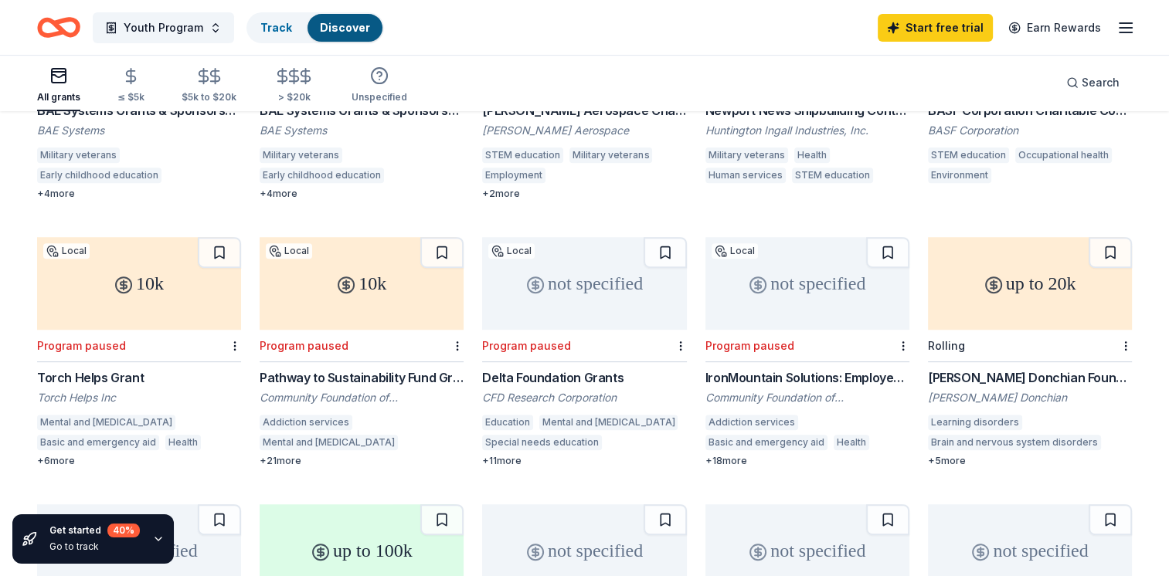
scroll to position [622, 0]
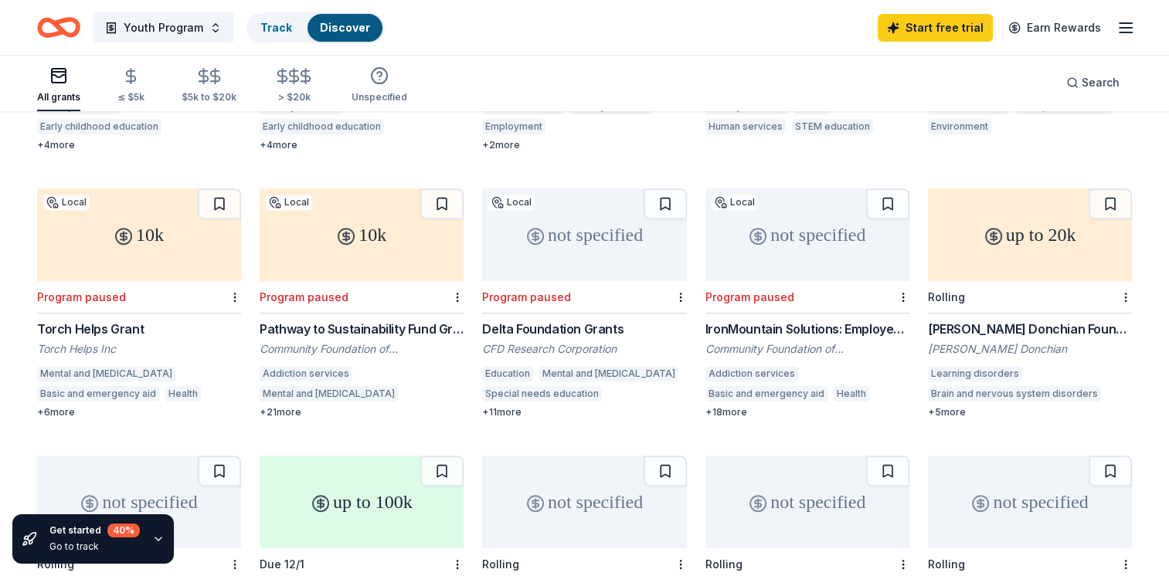
click at [359, 246] on div "10k" at bounding box center [361, 234] width 204 height 93
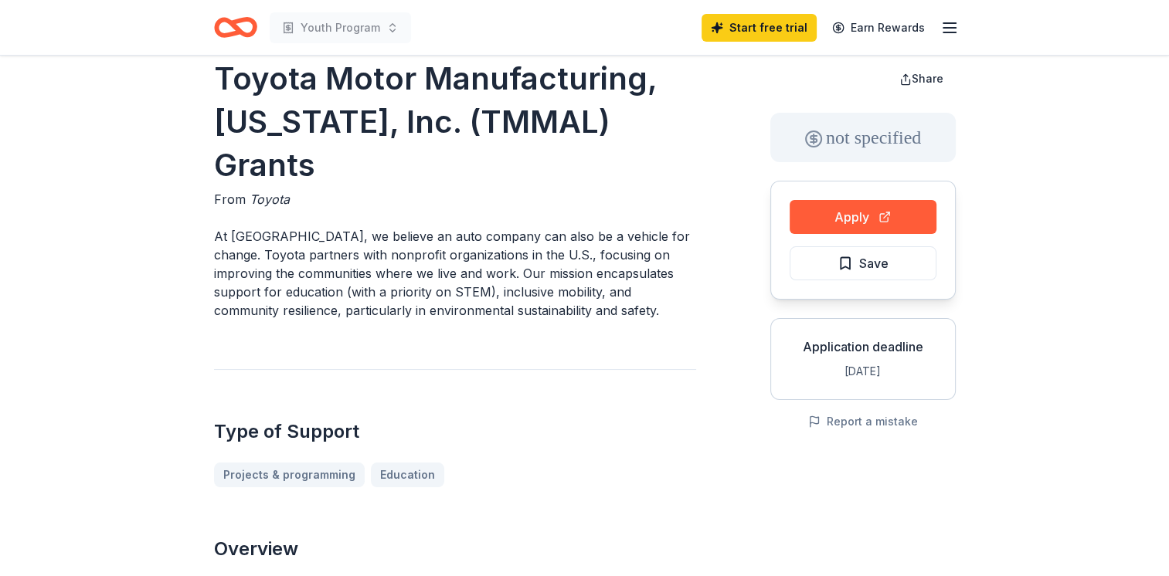
scroll to position [23, 0]
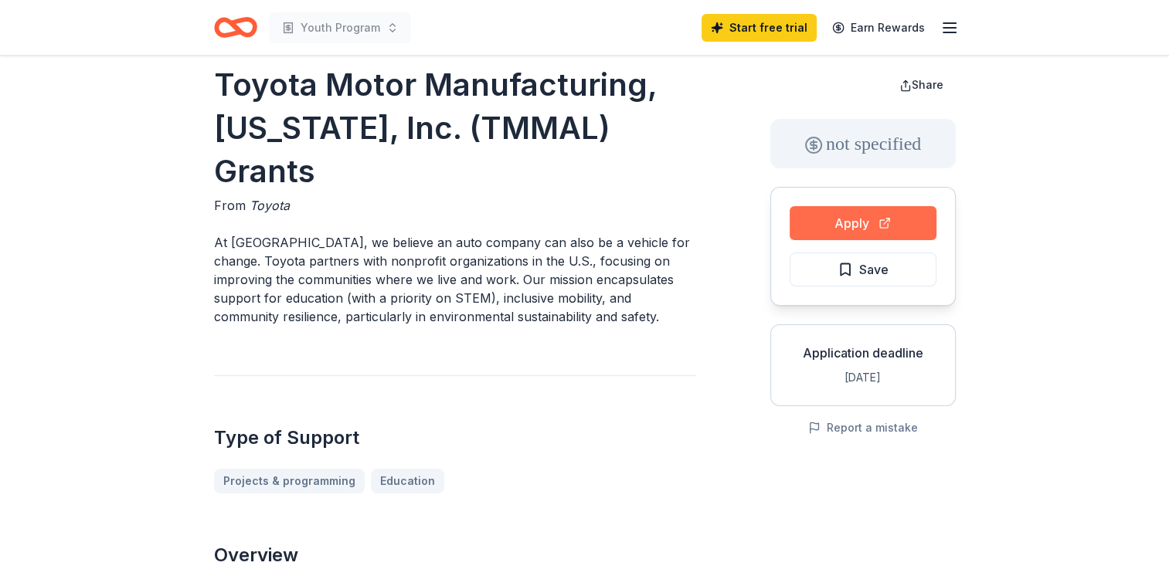
click at [881, 213] on button "Apply" at bounding box center [862, 223] width 147 height 34
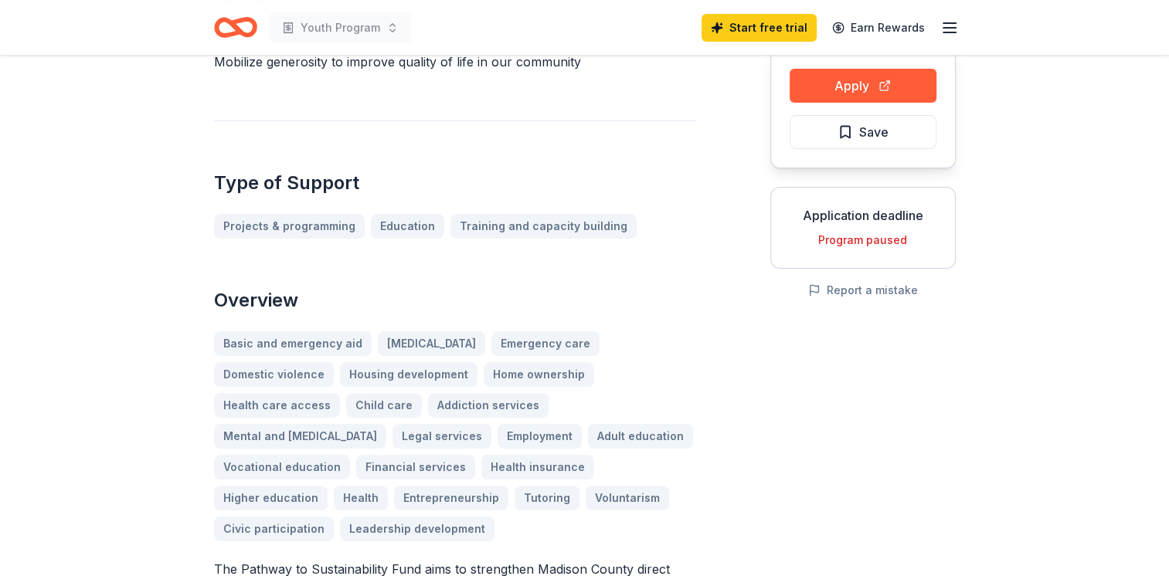
scroll to position [159, 0]
click at [867, 91] on button "Apply" at bounding box center [862, 87] width 147 height 34
